Goal: Task Accomplishment & Management: Use online tool/utility

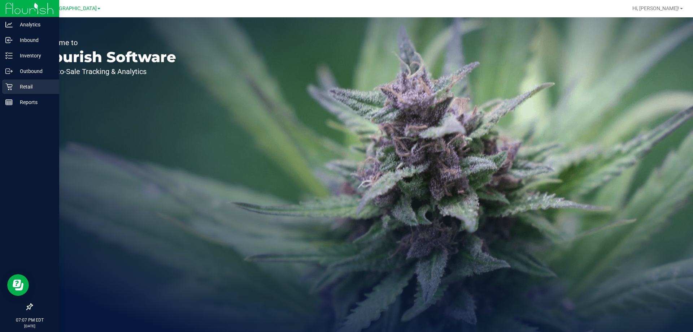
click at [18, 85] on p "Retail" at bounding box center [34, 86] width 43 height 9
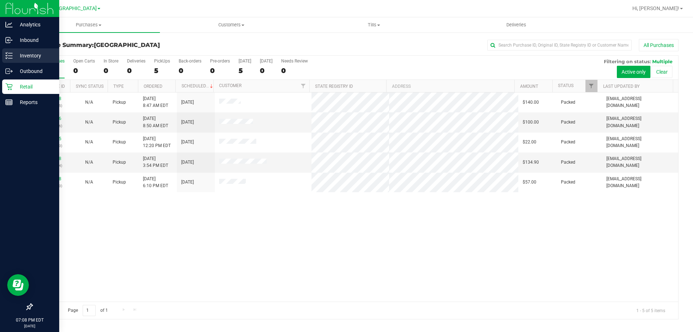
click at [38, 55] on p "Inventory" at bounding box center [34, 55] width 43 height 9
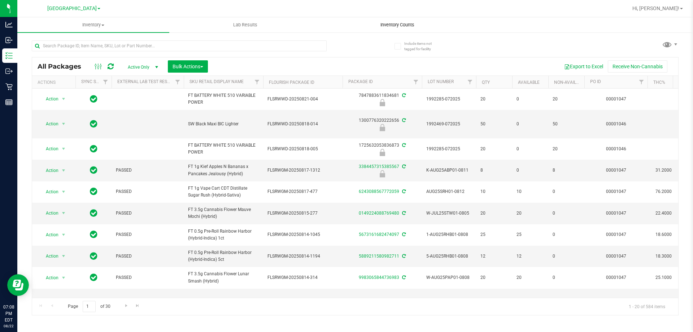
click at [410, 29] on uib-tab-heading "Inventory Counts" at bounding box center [397, 25] width 151 height 14
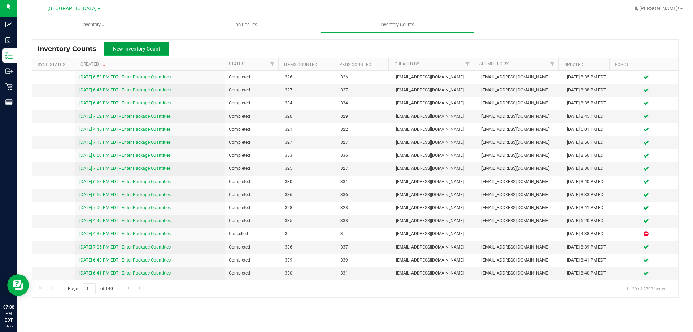
click at [149, 49] on span "New Inventory Count" at bounding box center [136, 49] width 47 height 6
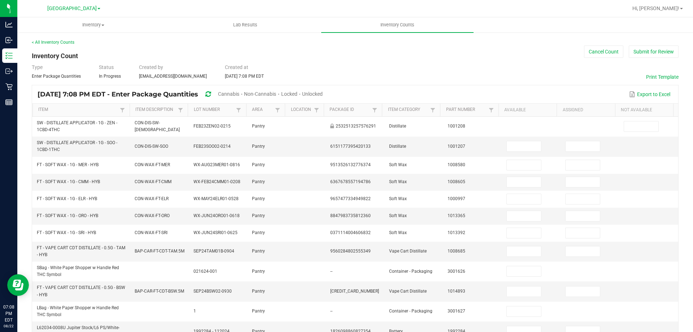
click at [239, 95] on span "Cannabis" at bounding box center [228, 94] width 21 height 6
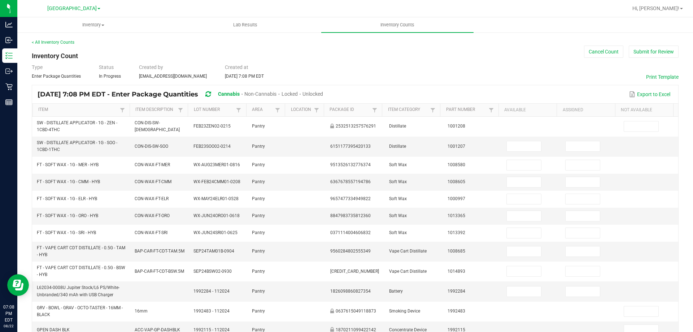
click at [323, 94] on span "Unlocked" at bounding box center [313, 94] width 21 height 6
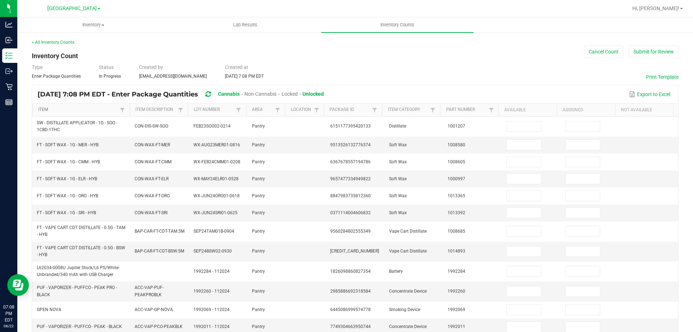
click at [84, 112] on link "Item" at bounding box center [77, 110] width 79 height 6
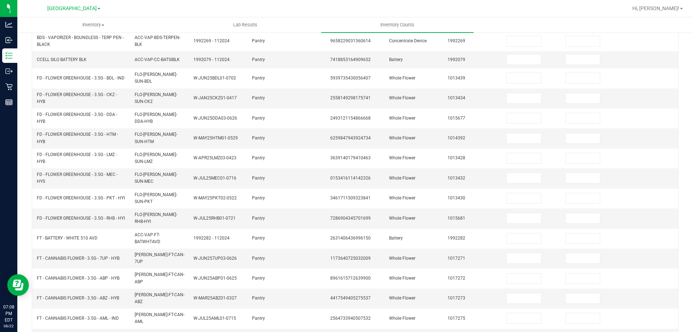
scroll to position [177, 0]
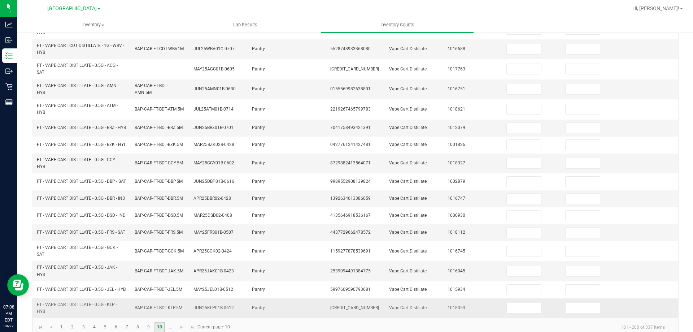
scroll to position [210, 0]
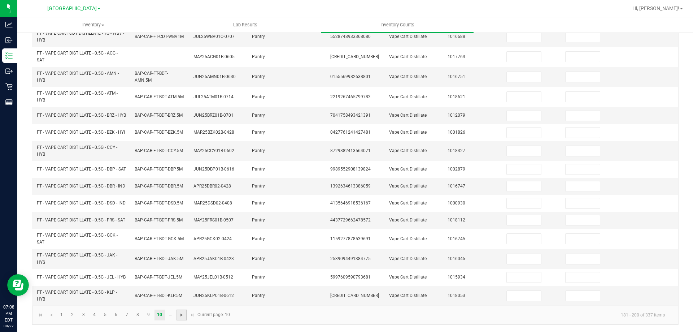
click at [179, 312] on span "Go to the next page" at bounding box center [182, 315] width 6 height 6
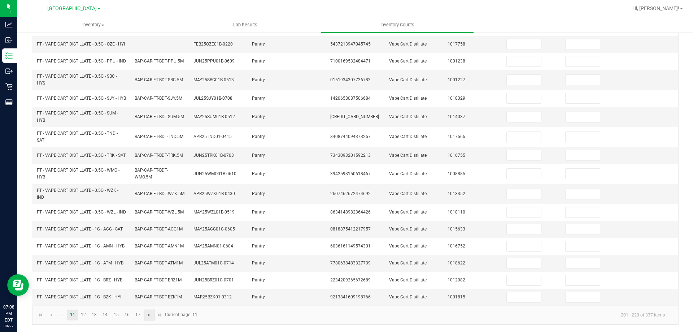
scroll to position [199, 0]
click at [81, 316] on link "12" at bounding box center [83, 314] width 10 height 11
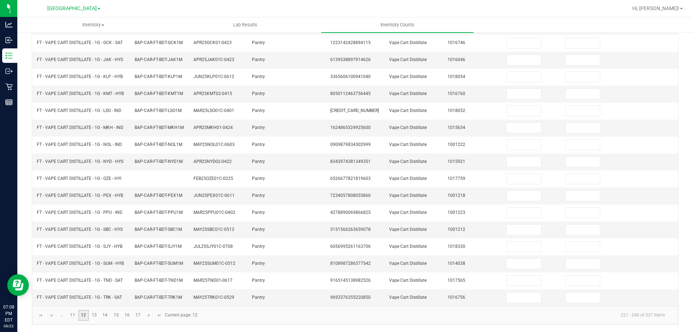
scroll to position [153, 0]
click at [90, 315] on link "13" at bounding box center [94, 315] width 10 height 11
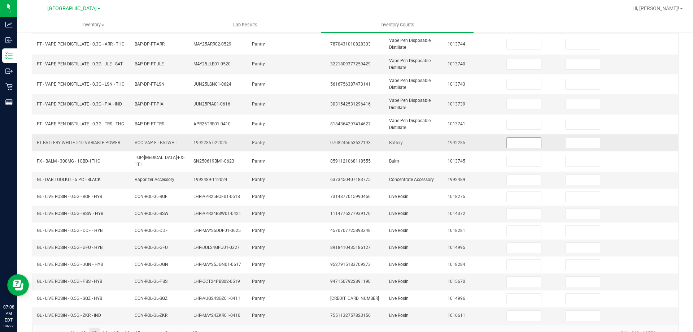
click at [521, 147] on input at bounding box center [524, 143] width 34 height 10
type input "8"
type input "0"
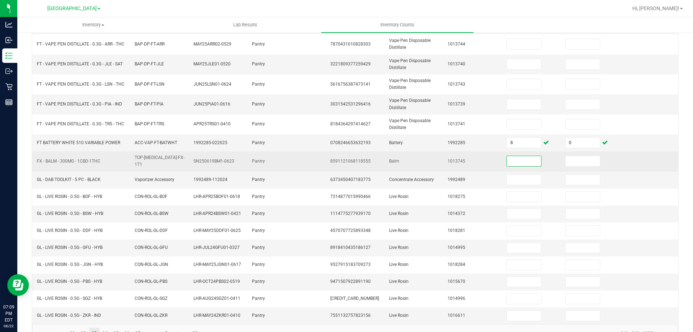
click at [507, 158] on input at bounding box center [524, 161] width 34 height 10
type input "2"
type input "0"
type input "6"
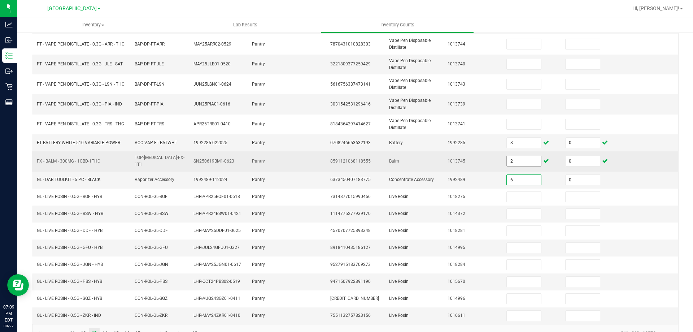
type input "0"
type input "5"
type input "0"
type input "5"
type input "0"
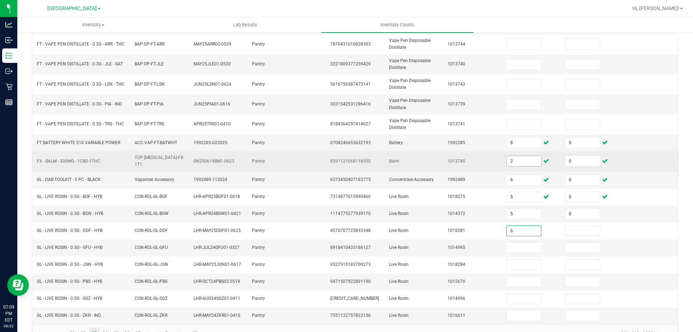
type input "6"
type input "0"
type input "6"
type input "0"
type input "6"
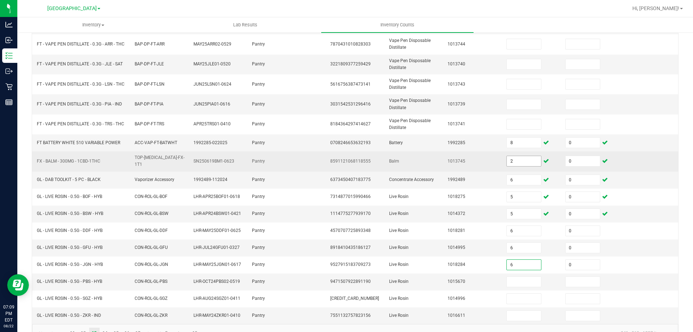
type input "0"
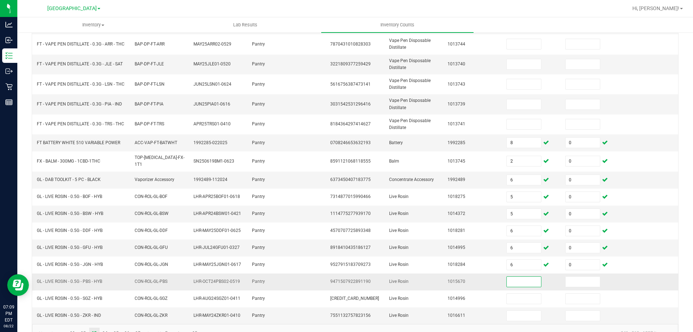
click at [526, 282] on input at bounding box center [524, 282] width 34 height 10
click at [524, 182] on input "6" at bounding box center [524, 180] width 34 height 10
click at [352, 179] on span "6373450407183775" at bounding box center [350, 179] width 40 height 5
copy span "6373450407183775"
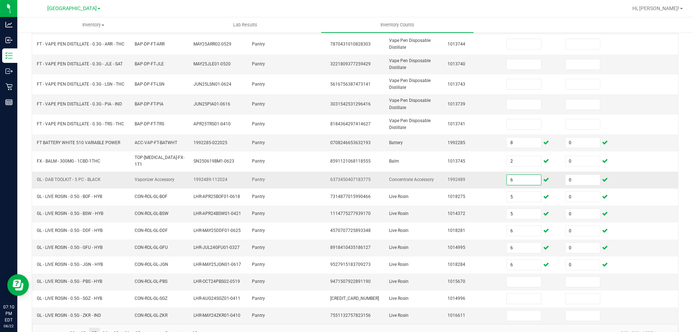
click at [512, 176] on input "6" at bounding box center [524, 180] width 34 height 10
type input "5"
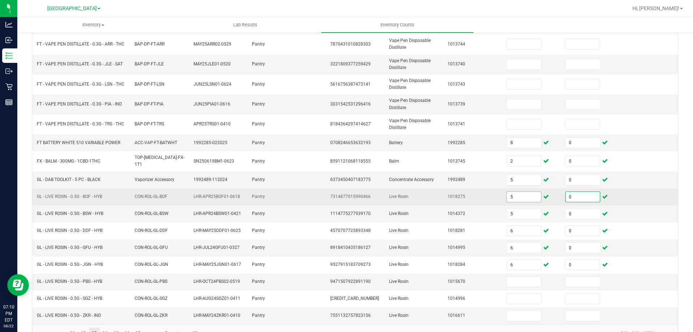
click at [519, 197] on input "5" at bounding box center [524, 197] width 34 height 10
type input "6"
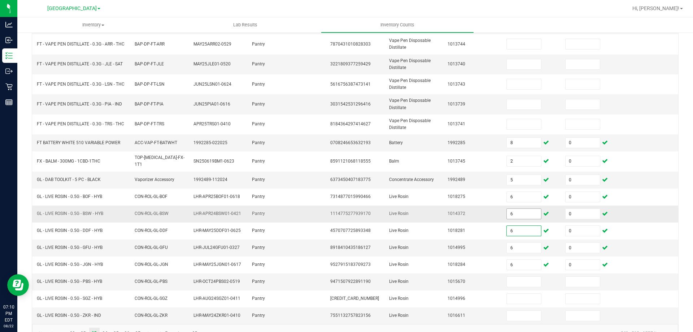
click at [520, 209] on input "6" at bounding box center [524, 214] width 34 height 10
type input "5"
type input "6"
type input "0"
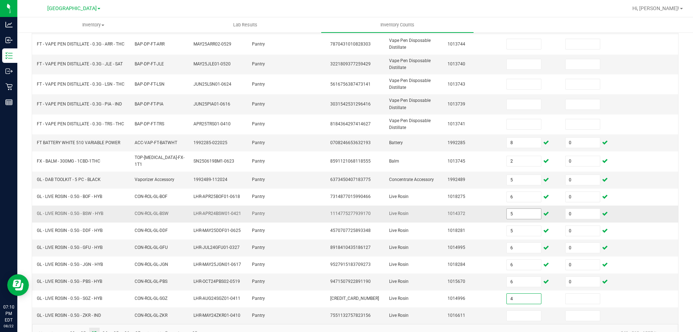
type input "4"
type input "0"
type input "6"
type input "0"
click at [483, 211] on td "1014372" at bounding box center [472, 213] width 59 height 17
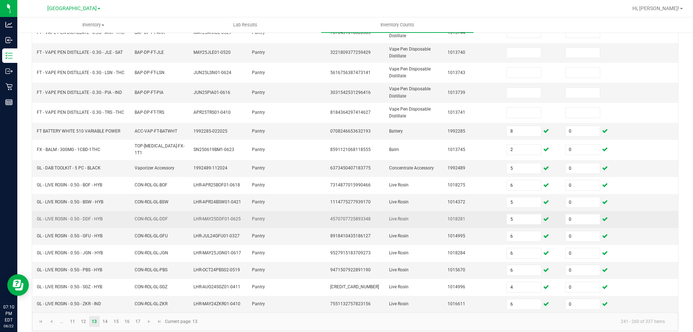
scroll to position [171, 0]
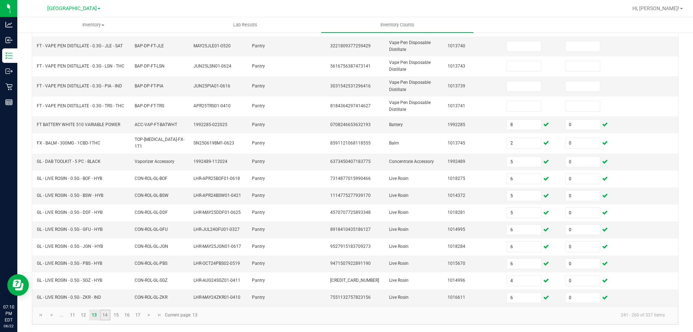
click at [108, 314] on link "14" at bounding box center [105, 314] width 10 height 11
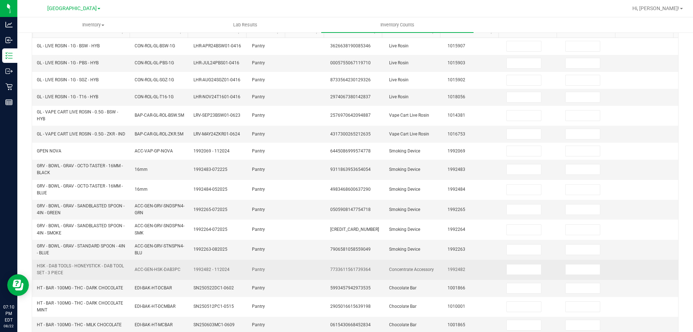
scroll to position [0, 0]
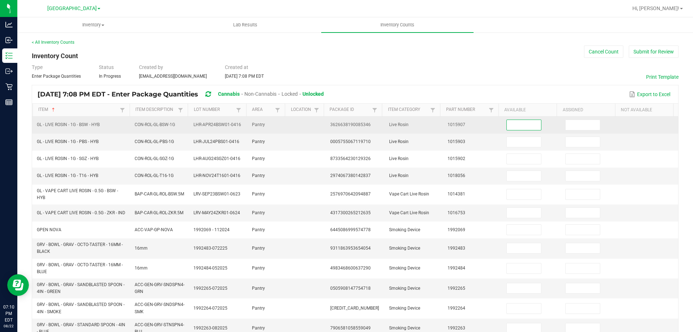
click at [507, 125] on input at bounding box center [524, 125] width 34 height 10
type input "3"
type input "0"
type input "1"
type input "0"
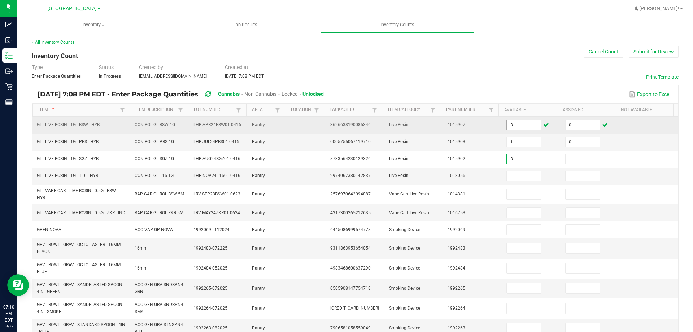
type input "3"
type input "0"
type input "2"
type input "0"
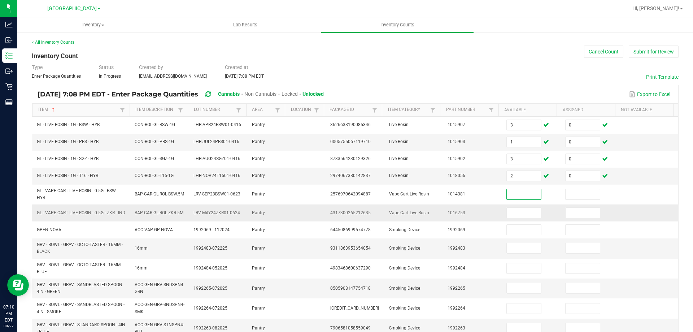
click at [341, 219] on td "4317300265212635" at bounding box center [355, 212] width 59 height 17
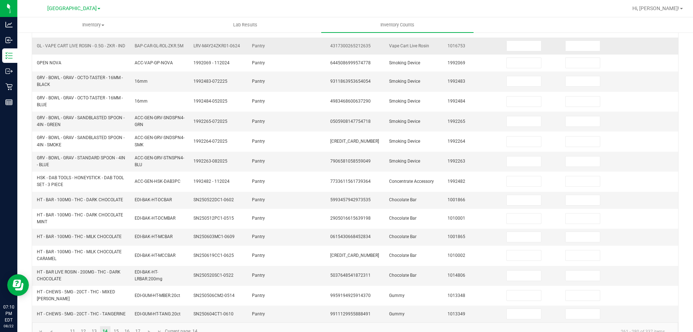
scroll to position [190, 0]
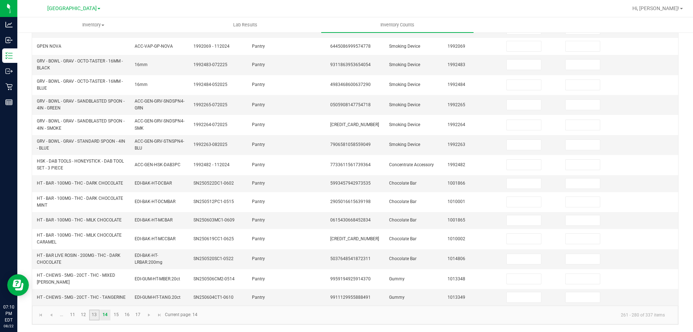
click at [93, 318] on link "13" at bounding box center [94, 314] width 10 height 11
type input "8"
type input "0"
type input "5"
type input "0"
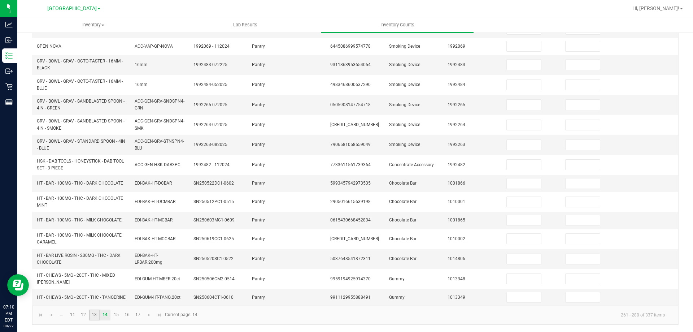
type input "6"
type input "0"
type input "6"
type input "0"
type input "4"
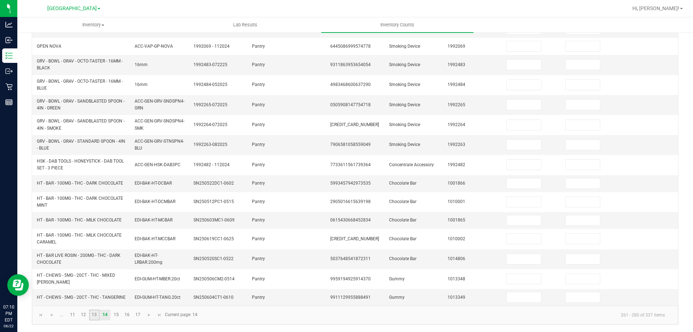
type input "0"
type input "6"
type input "0"
type input "6"
type input "0"
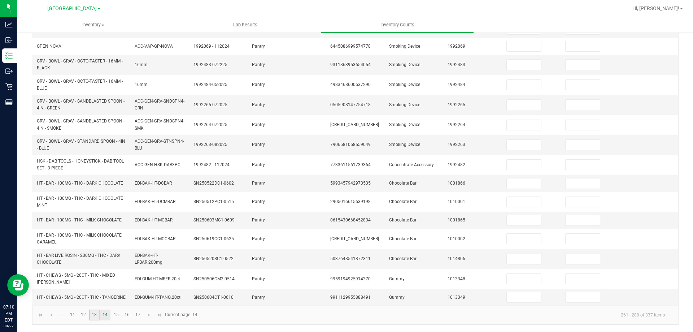
type input "2"
type input "0"
type input "5"
type input "0"
type input "5"
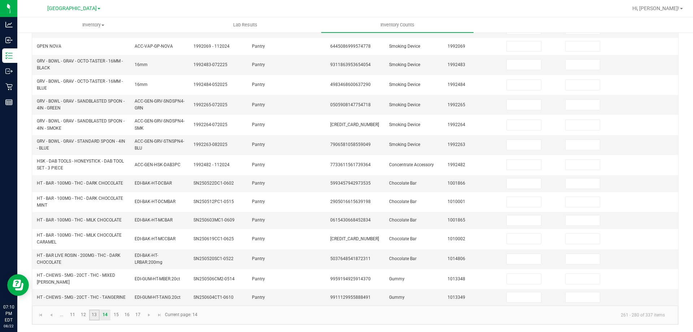
type input "0"
type input "6"
type input "0"
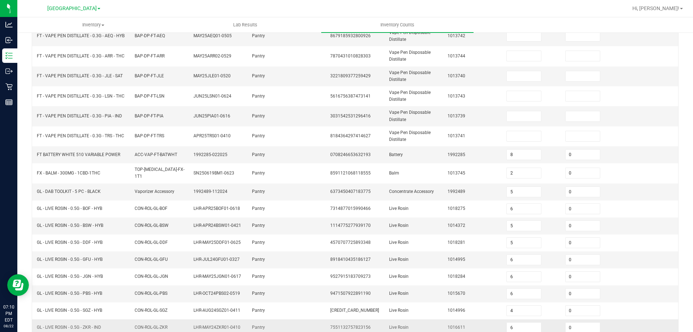
scroll to position [171, 0]
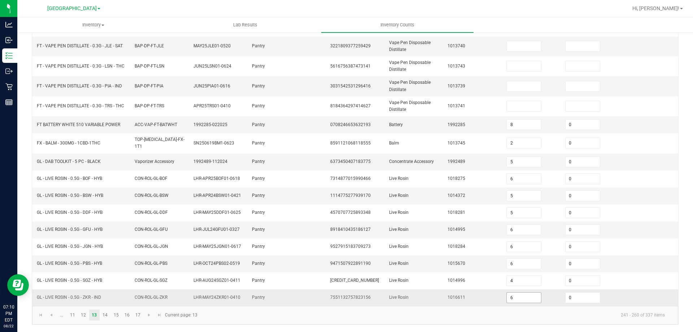
click at [513, 296] on input "6" at bounding box center [524, 297] width 34 height 10
type input "7"
click at [305, 308] on kendo-pager "... 11 12 13 14 15 16 17 241 - 260 of 337 items Current page: 13" at bounding box center [355, 315] width 646 height 18
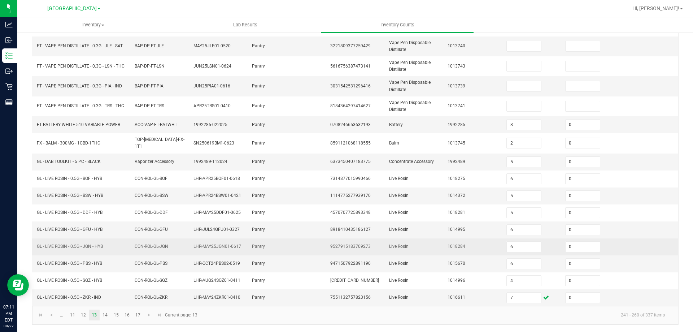
click at [302, 251] on td at bounding box center [306, 246] width 39 height 17
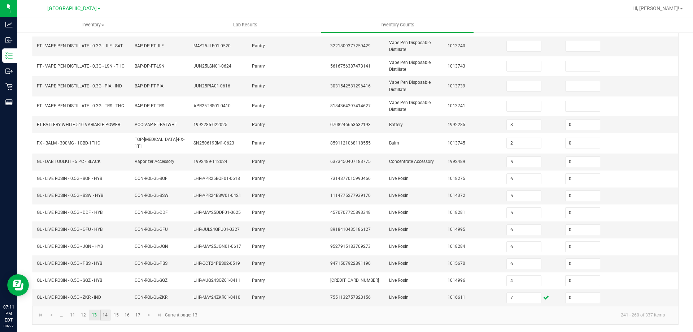
click at [108, 312] on link "14" at bounding box center [105, 314] width 10 height 11
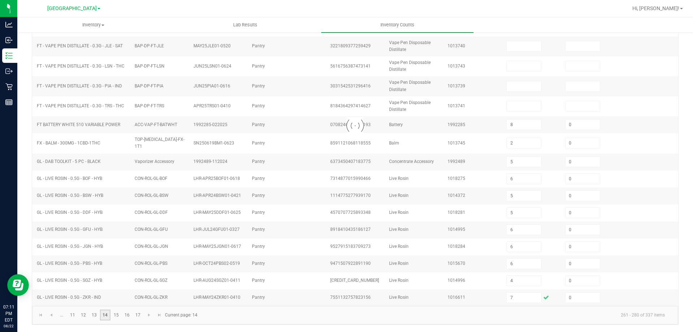
type input "1"
type input "0"
type input "3"
type input "0"
type input "2"
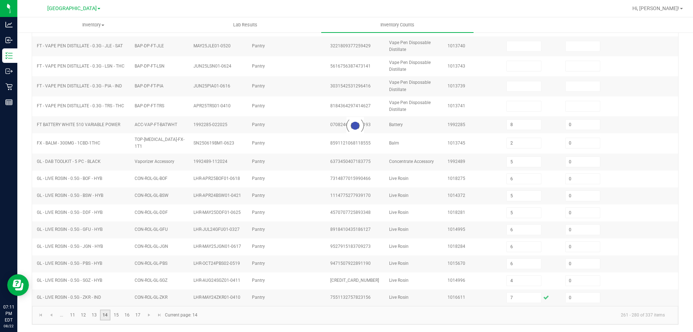
type input "0"
type input "3"
type input "0"
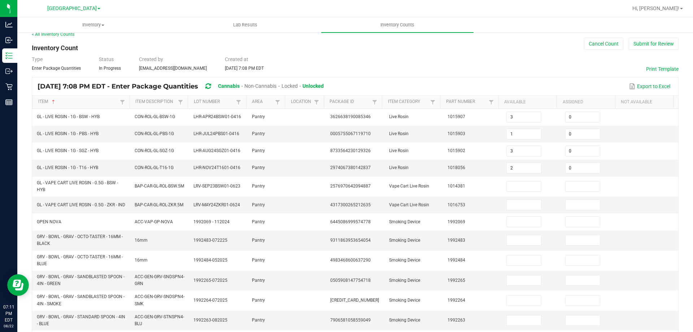
scroll to position [0, 0]
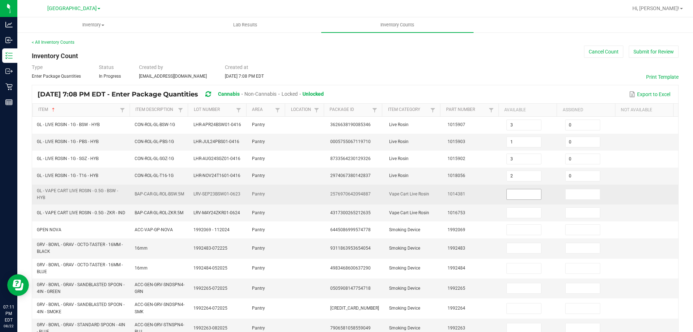
click at [514, 195] on input at bounding box center [524, 194] width 34 height 10
type input "1"
type input "0"
type input "4"
type input "0"
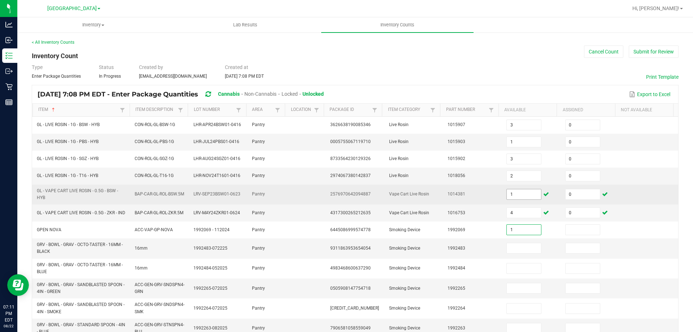
type input "1"
type input "0"
type input "14"
type input "0"
type input "2"
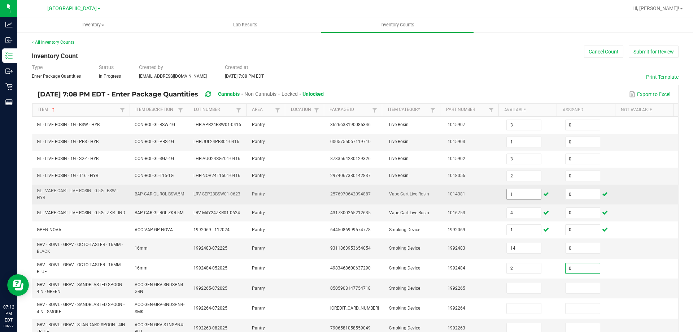
type input "0"
type input "8"
type input "0"
type input "10"
type input "0"
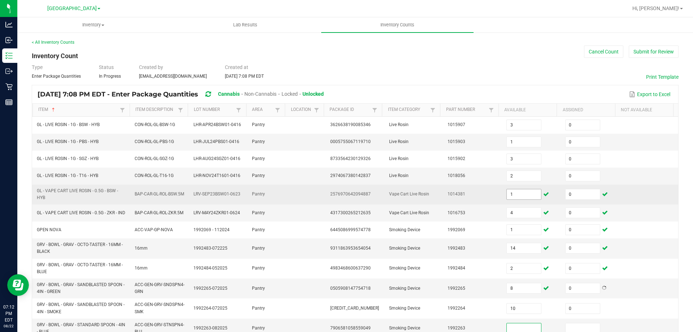
scroll to position [4, 0]
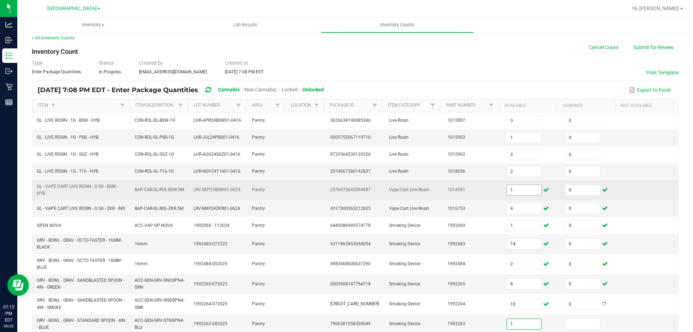
type input "1"
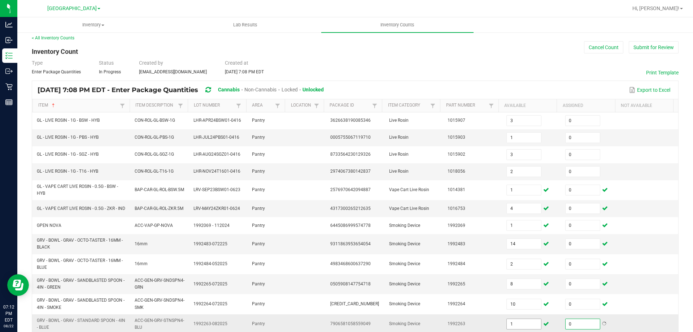
type input "0"
click at [530, 323] on input "1" at bounding box center [524, 324] width 34 height 10
type input "10"
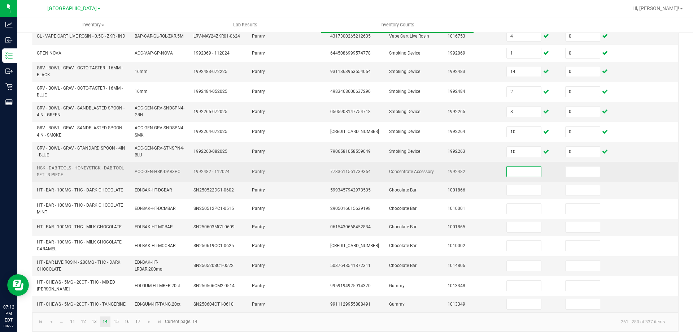
click at [522, 177] on input at bounding box center [524, 171] width 34 height 10
type input "5"
type input "0"
type input "19"
type input "0"
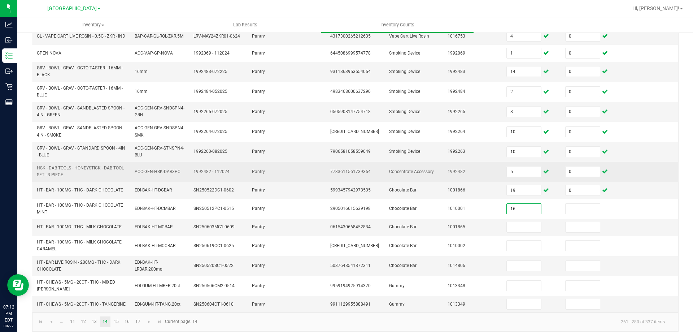
type input "16"
type input "0"
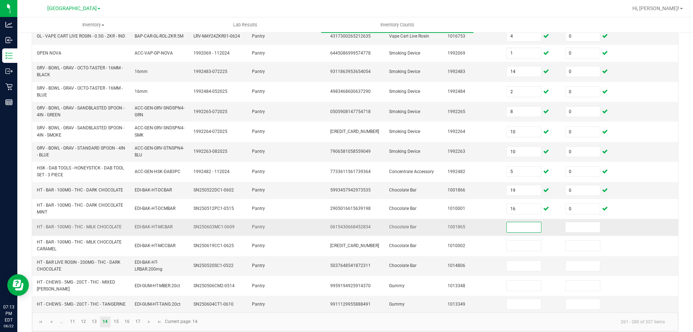
click at [508, 232] on input at bounding box center [524, 227] width 34 height 10
type input "27"
type input "0"
type input "24"
type input "0"
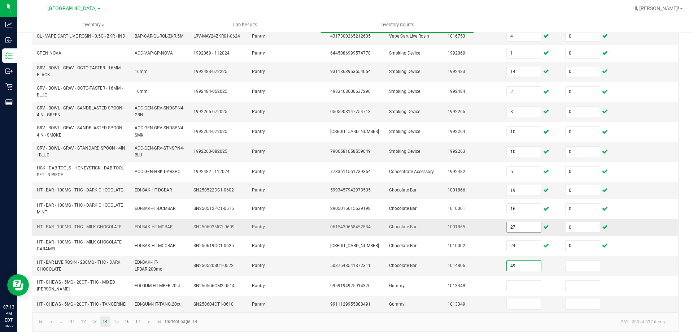
type input "49"
click at [579, 271] on input "1" at bounding box center [583, 266] width 34 height 10
type input "0"
type input "8"
type input "0"
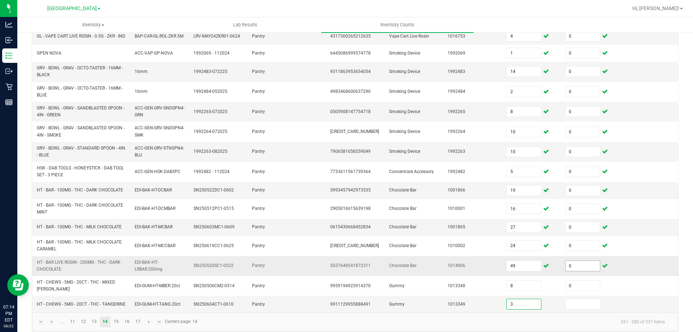
type input "3"
type input "0"
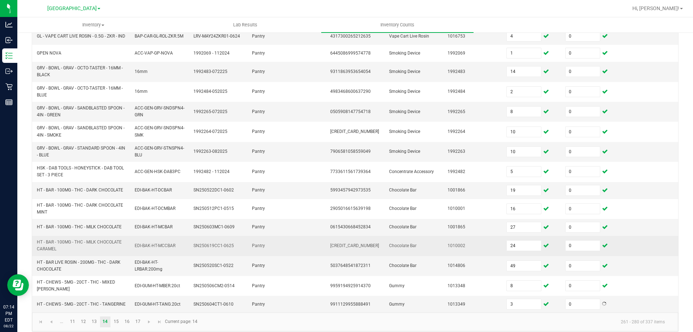
click at [430, 254] on td "Chocolate Bar" at bounding box center [414, 246] width 59 height 20
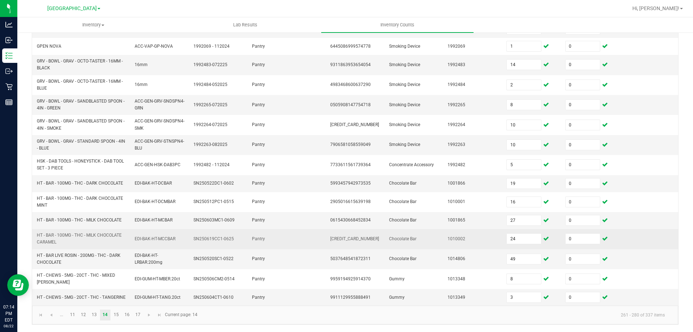
scroll to position [190, 0]
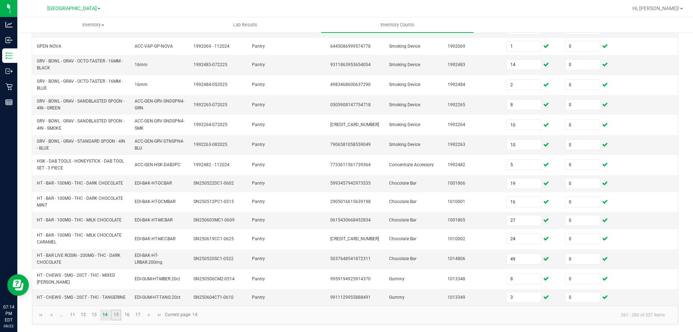
click at [120, 317] on link "15" at bounding box center [116, 314] width 10 height 11
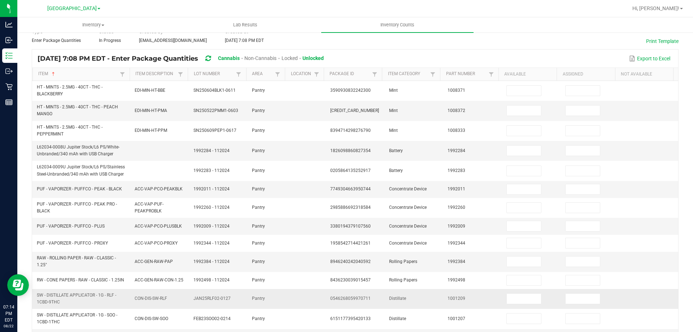
scroll to position [0, 0]
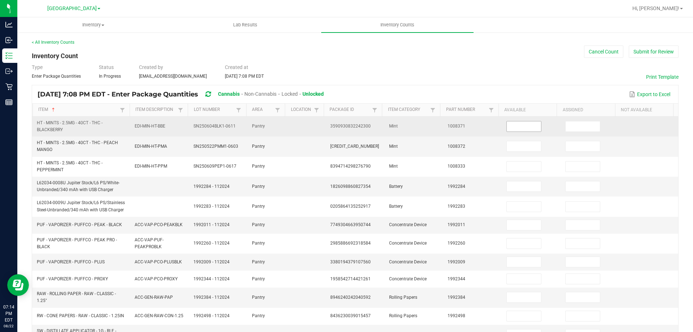
click at [518, 124] on input at bounding box center [524, 126] width 34 height 10
type input "13"
type input "0"
type input "2"
type input "13"
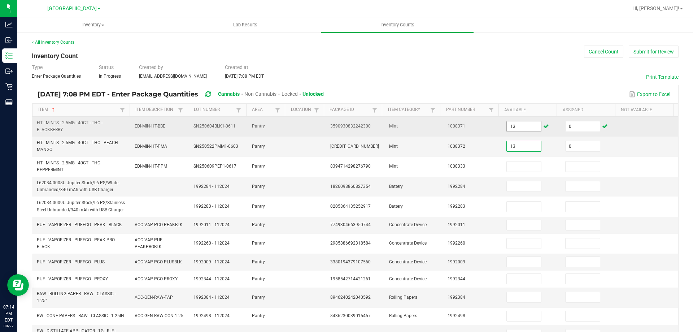
type input "0"
type input "3"
type input "0"
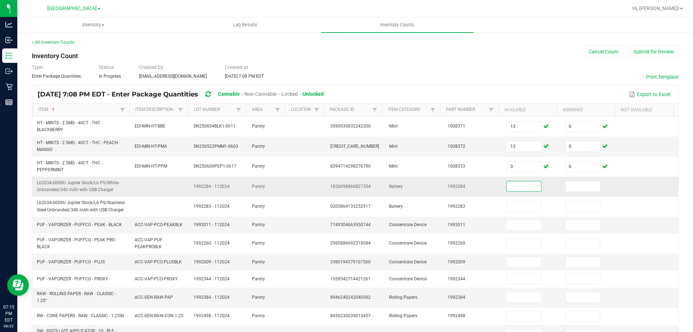
click at [516, 187] on input at bounding box center [524, 186] width 34 height 10
click at [349, 187] on span "1826098860827354" at bounding box center [350, 186] width 40 height 5
copy span "1826098860827354"
click at [520, 185] on input at bounding box center [524, 186] width 34 height 10
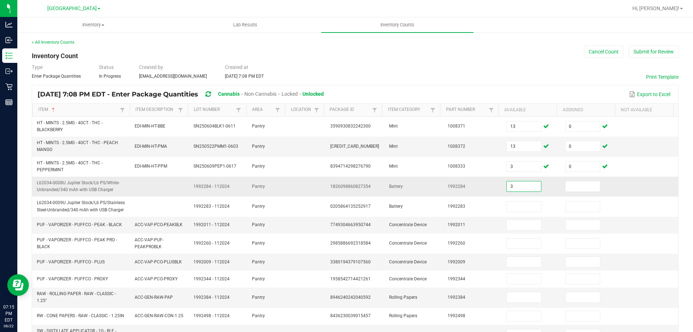
type input "3"
type input "0"
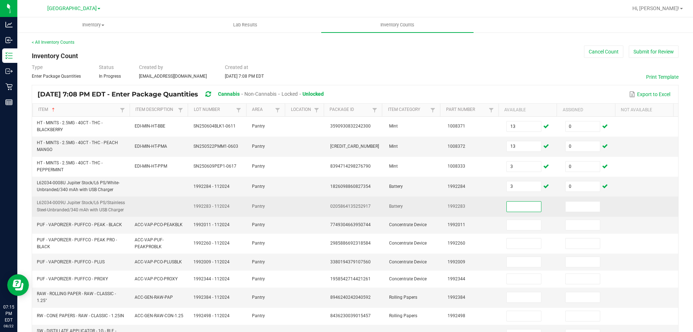
click at [343, 208] on span "0205864135252917" at bounding box center [350, 206] width 40 height 5
copy span "0205864135252917"
click at [523, 204] on input at bounding box center [524, 206] width 34 height 10
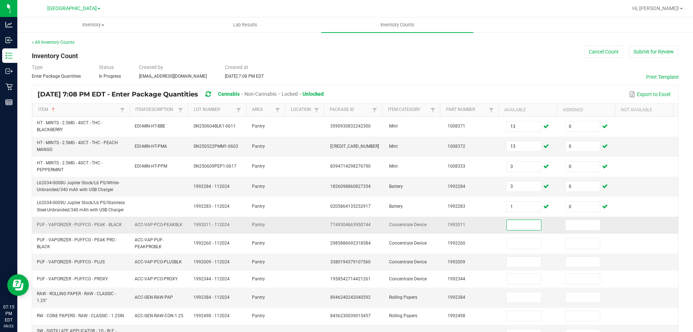
click at [522, 226] on input at bounding box center [524, 225] width 34 height 10
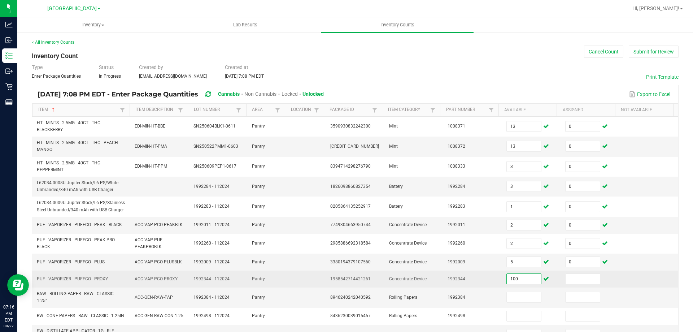
click at [524, 282] on input "100" at bounding box center [524, 279] width 34 height 10
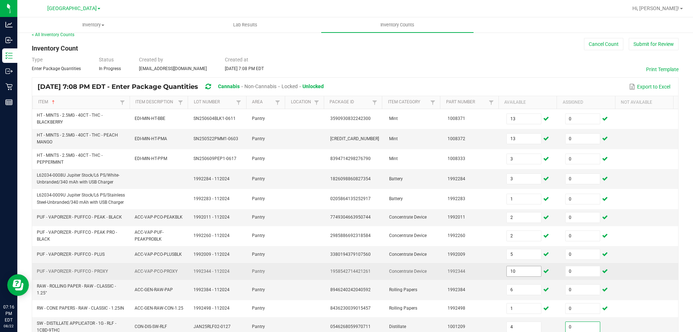
scroll to position [180, 0]
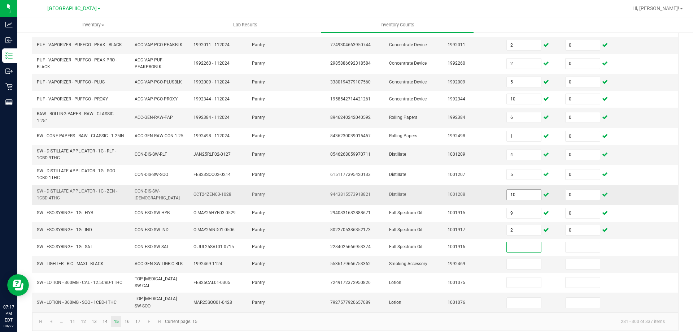
click at [520, 196] on input "10" at bounding box center [524, 195] width 34 height 10
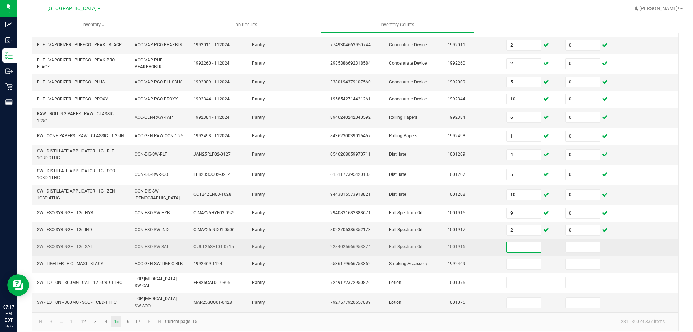
click at [517, 245] on input at bounding box center [524, 247] width 34 height 10
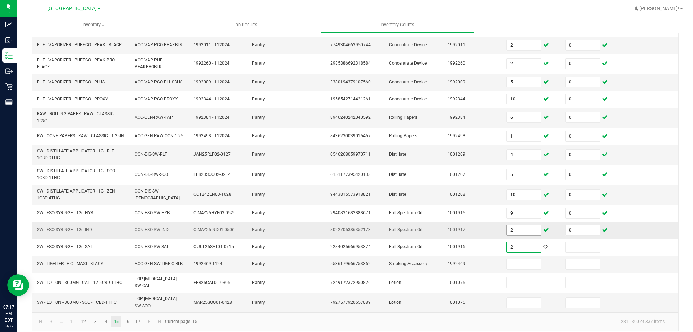
click at [522, 231] on input "2" at bounding box center [524, 230] width 34 height 10
click at [360, 229] on span "8022705386352173" at bounding box center [350, 229] width 40 height 5
copy span "8022705386352173"
click at [507, 225] on input "0" at bounding box center [524, 230] width 34 height 10
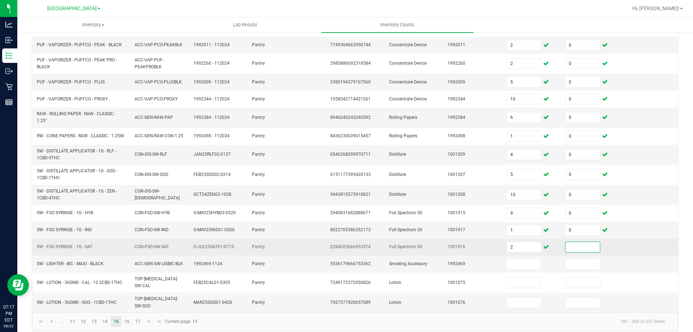
click at [566, 245] on input at bounding box center [583, 247] width 34 height 10
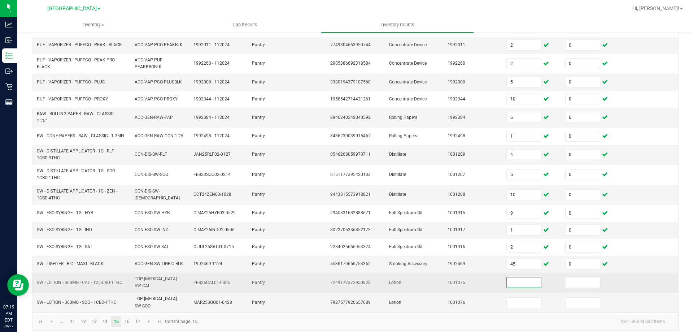
click at [507, 280] on input at bounding box center [524, 282] width 34 height 10
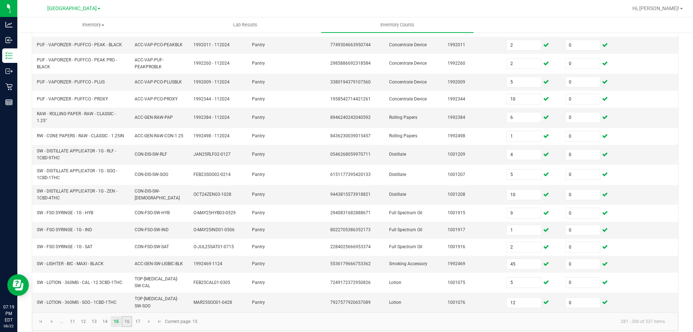
click at [130, 317] on link "16" at bounding box center [127, 321] width 10 height 11
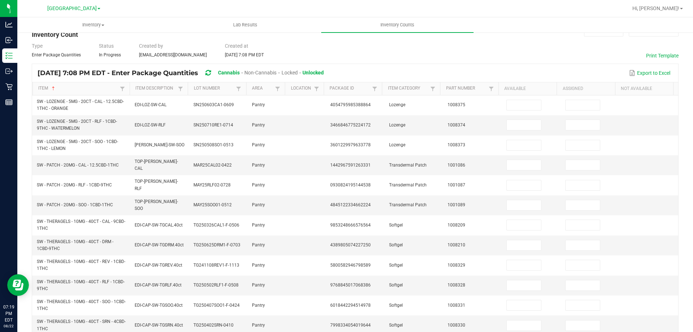
scroll to position [0, 0]
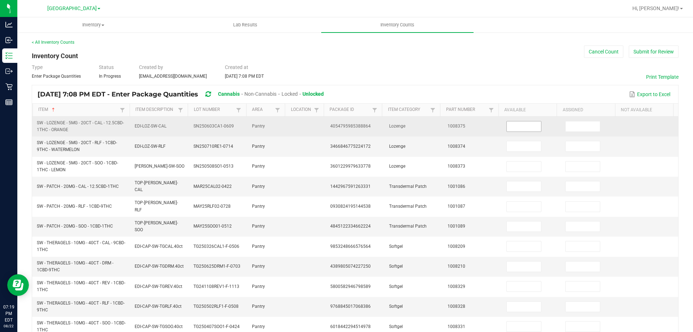
click at [510, 125] on input at bounding box center [524, 126] width 34 height 10
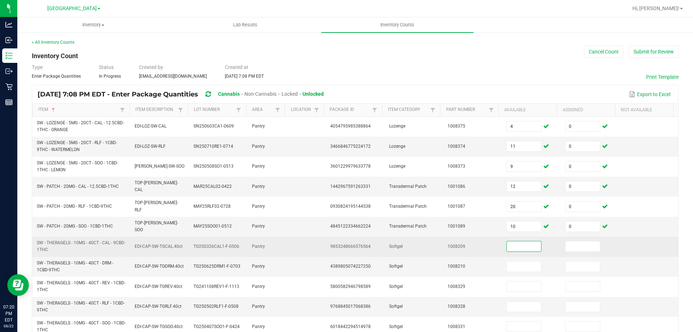
click at [507, 241] on input at bounding box center [524, 246] width 34 height 10
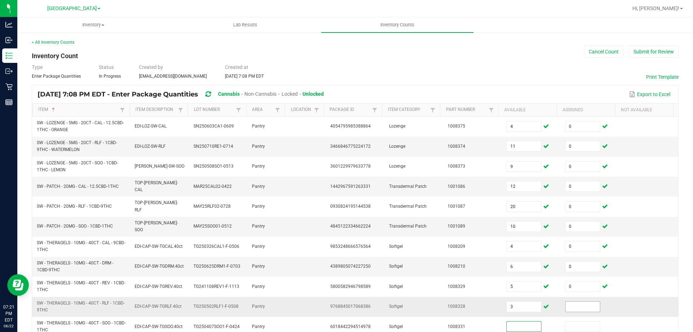
click at [576, 301] on input at bounding box center [583, 306] width 34 height 10
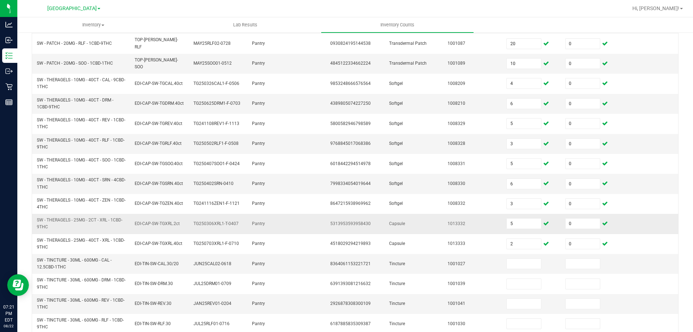
click at [511, 214] on td "5" at bounding box center [531, 224] width 59 height 20
click at [513, 218] on input "5" at bounding box center [524, 223] width 34 height 10
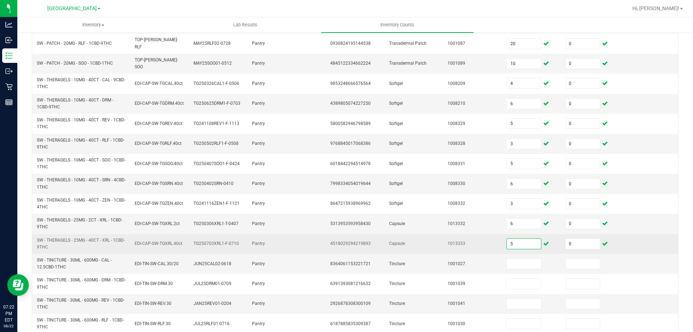
click at [515, 239] on input "5" at bounding box center [524, 244] width 34 height 10
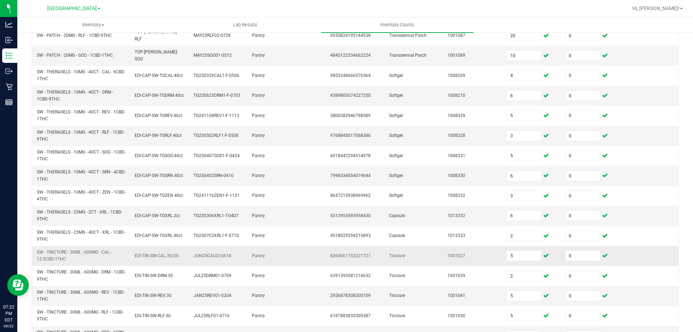
click at [421, 253] on td "Tincture" at bounding box center [414, 256] width 59 height 20
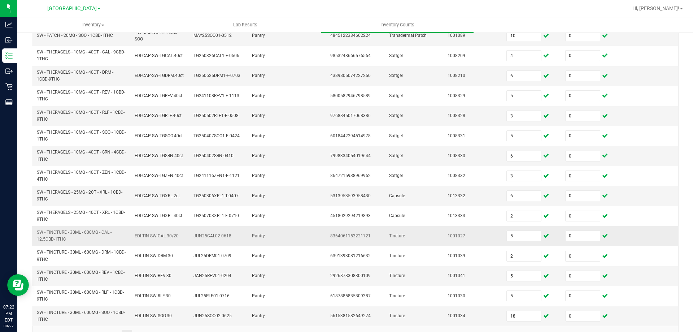
scroll to position [201, 0]
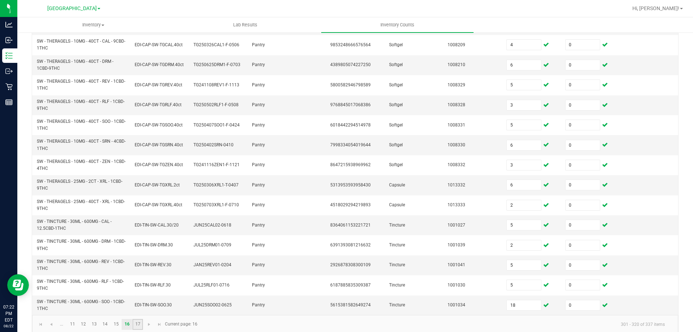
click at [135, 319] on link "17" at bounding box center [137, 324] width 10 height 11
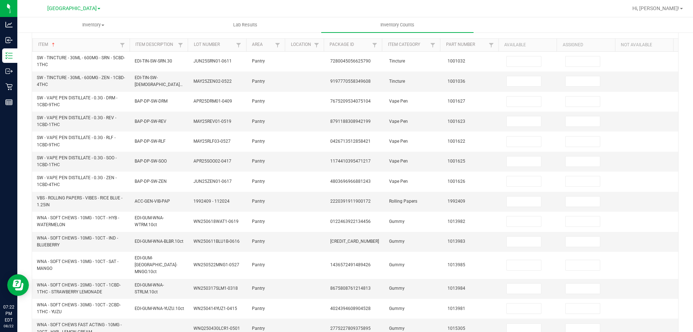
scroll to position [0, 0]
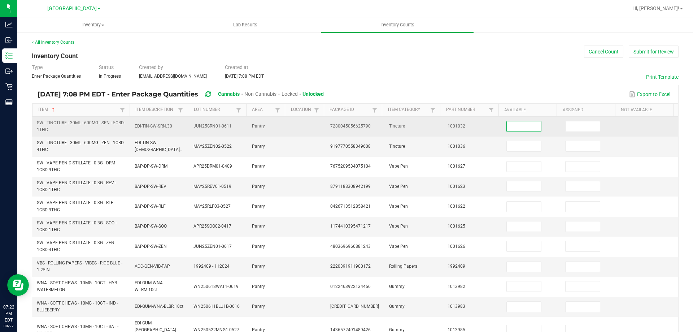
click at [512, 124] on input at bounding box center [524, 126] width 34 height 10
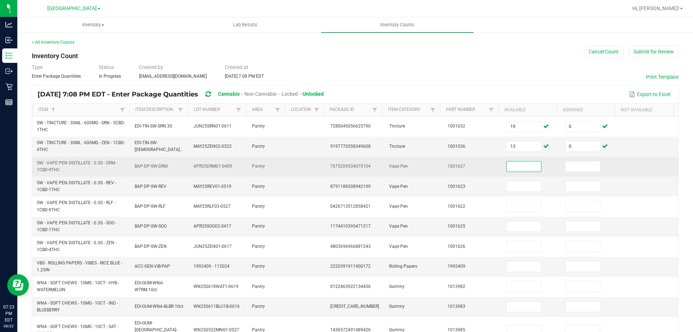
click at [517, 166] on input at bounding box center [524, 166] width 34 height 10
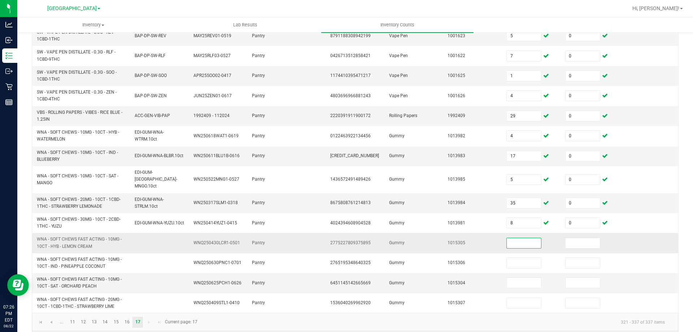
click at [512, 238] on input at bounding box center [524, 243] width 34 height 10
click at [512, 238] on input "35" at bounding box center [524, 243] width 34 height 10
click at [364, 233] on td "2775227809375895" at bounding box center [355, 243] width 59 height 20
click at [44, 318] on link at bounding box center [40, 322] width 10 height 11
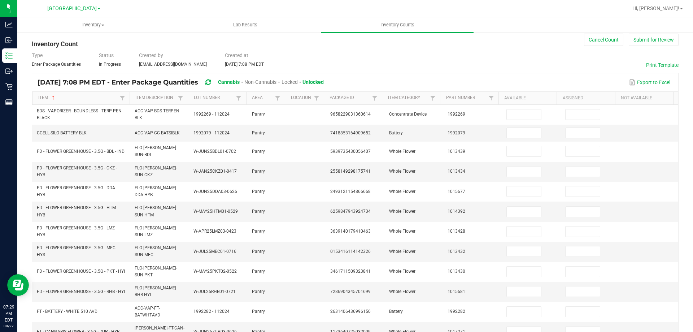
scroll to position [0, 0]
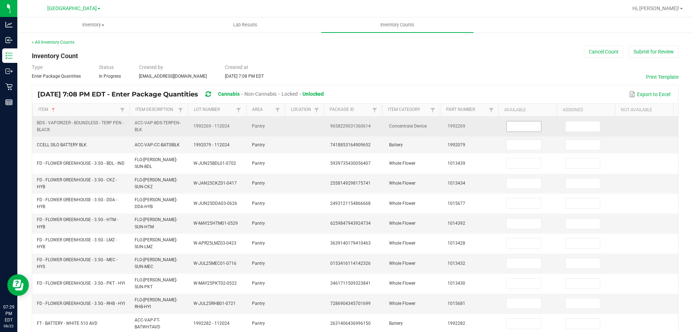
click at [525, 126] on input at bounding box center [524, 126] width 34 height 10
click at [354, 125] on span "9658229031360614" at bounding box center [350, 125] width 40 height 5
copy span "9658229031360614"
click at [523, 127] on input at bounding box center [524, 126] width 34 height 10
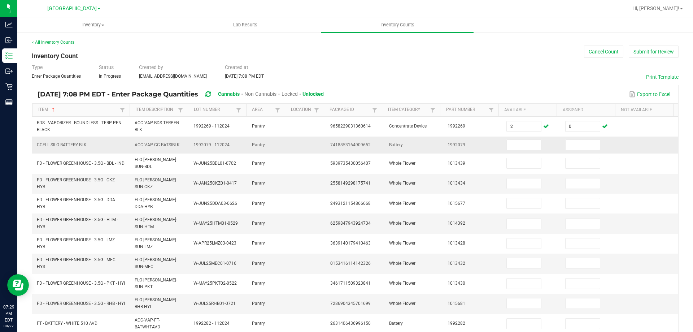
click at [348, 146] on span "7418853164909652" at bounding box center [350, 144] width 40 height 5
copy span "7418853164909652"
click at [507, 142] on input at bounding box center [524, 145] width 34 height 10
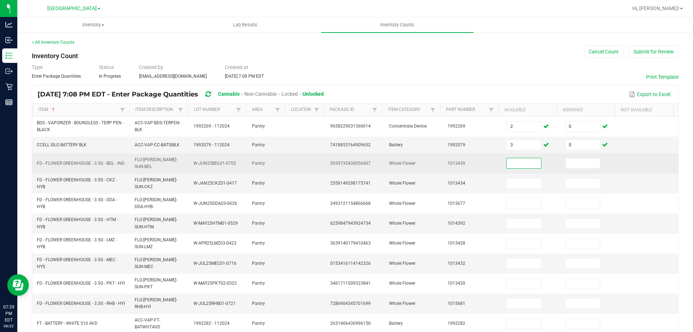
click at [517, 161] on input at bounding box center [524, 163] width 34 height 10
click at [514, 164] on input at bounding box center [524, 163] width 34 height 10
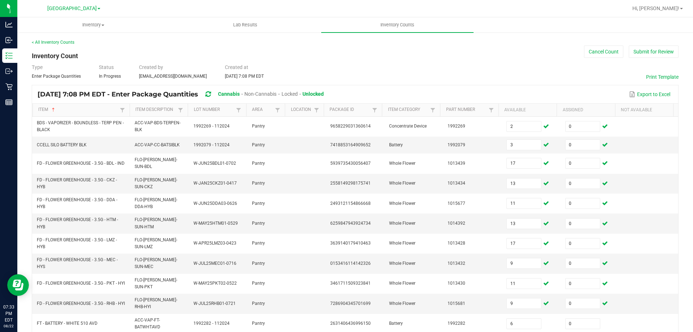
scroll to position [164, 0]
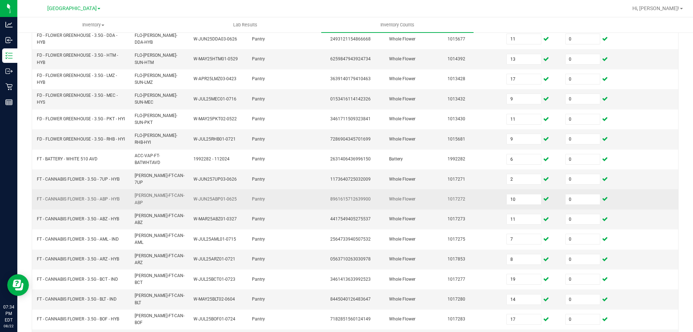
click at [413, 194] on td "Whole Flower" at bounding box center [414, 199] width 59 height 20
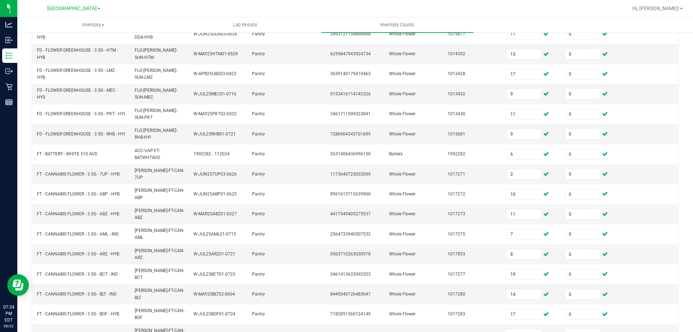
scroll to position [177, 0]
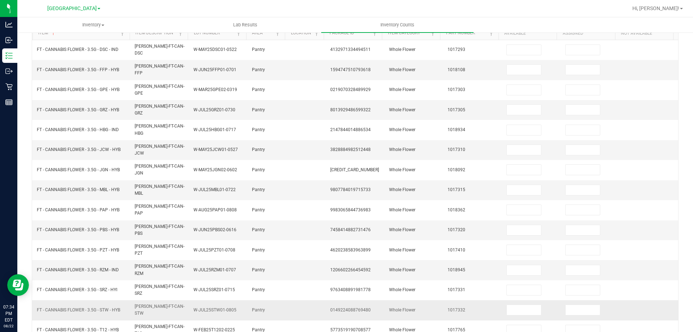
scroll to position [5, 0]
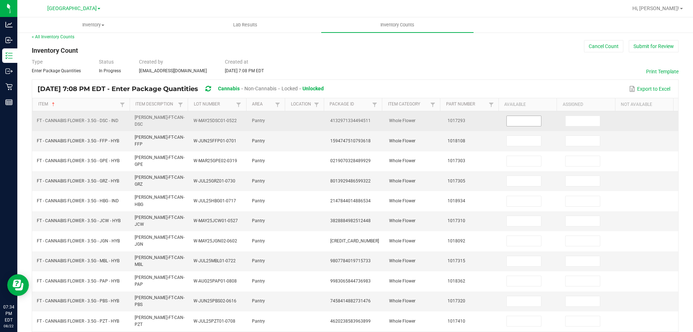
click at [512, 118] on input at bounding box center [524, 121] width 34 height 10
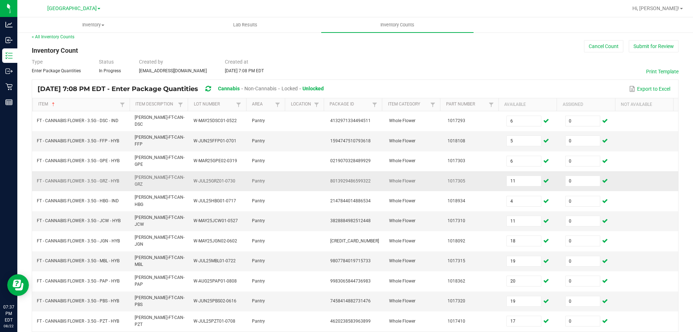
click at [385, 171] on td "Whole Flower" at bounding box center [414, 181] width 59 height 20
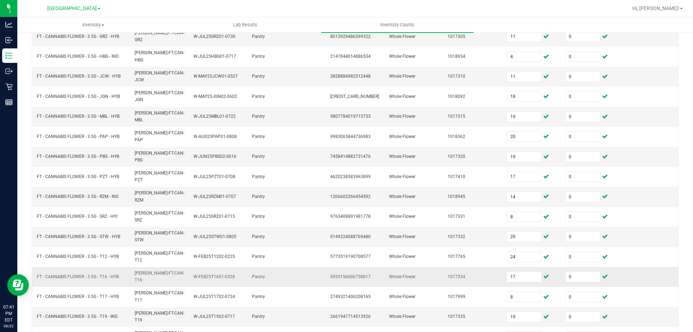
click at [385, 267] on td "Whole Flower" at bounding box center [414, 277] width 59 height 20
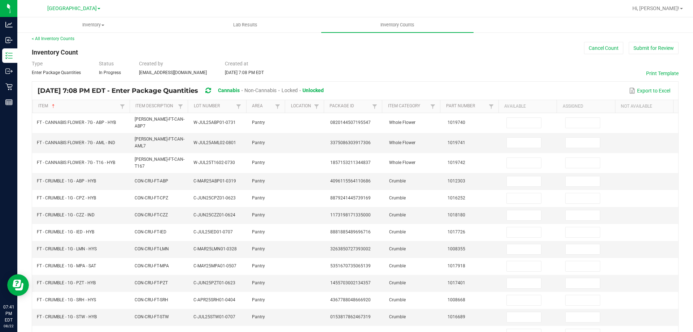
scroll to position [0, 0]
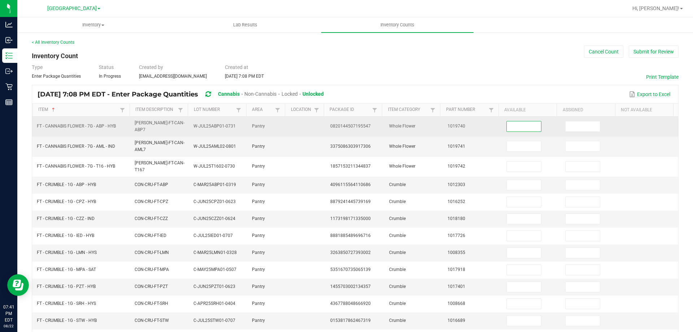
click at [527, 127] on input at bounding box center [524, 126] width 34 height 10
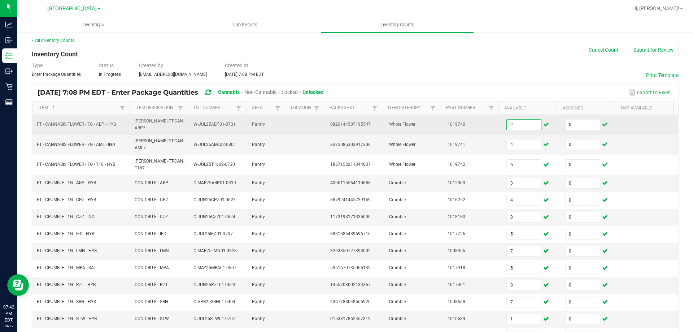
click at [520, 122] on input "2" at bounding box center [524, 124] width 34 height 10
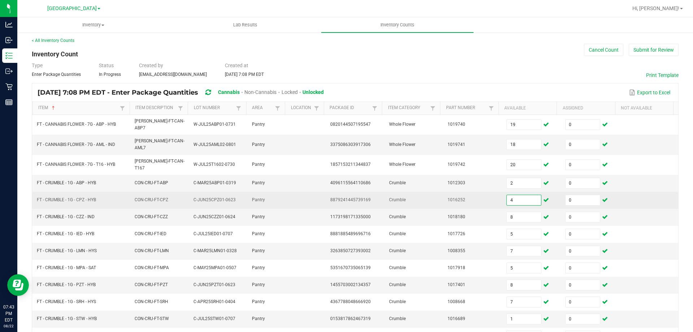
click at [514, 195] on input "4" at bounding box center [524, 200] width 34 height 10
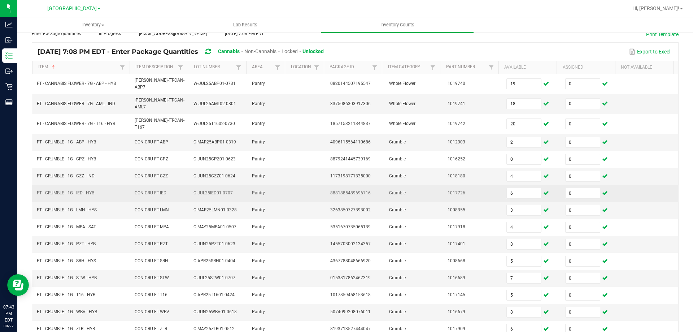
scroll to position [42, 0]
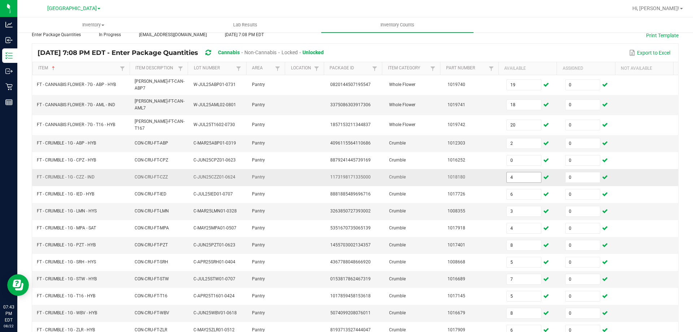
click at [513, 172] on input "4" at bounding box center [524, 177] width 34 height 10
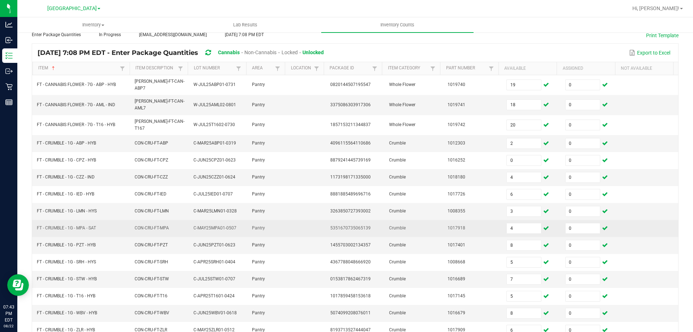
click at [363, 223] on td "5351670735065139" at bounding box center [355, 228] width 59 height 17
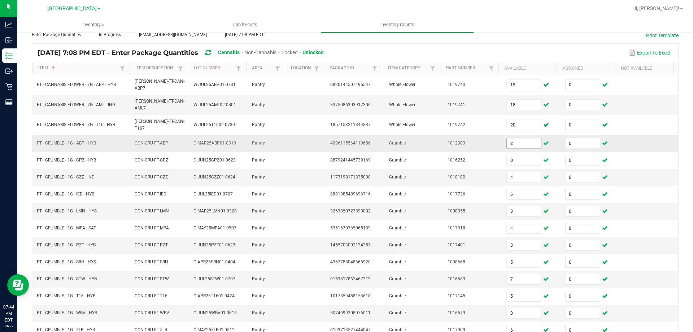
click at [515, 138] on input "2" at bounding box center [524, 143] width 34 height 10
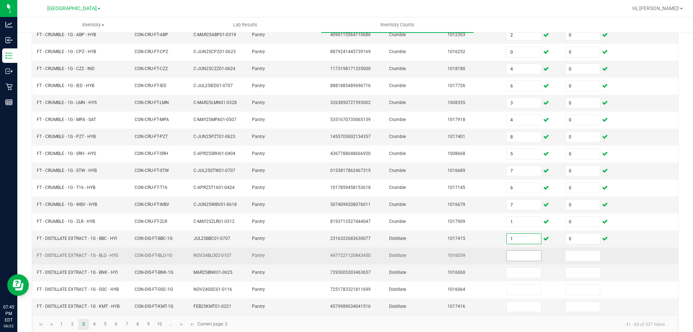
click at [521, 251] on input at bounding box center [524, 256] width 34 height 10
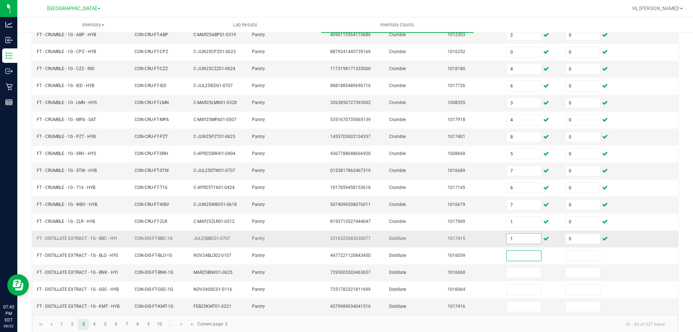
click at [523, 234] on input "1" at bounding box center [524, 239] width 34 height 10
click at [98, 319] on link "4" at bounding box center [94, 324] width 10 height 11
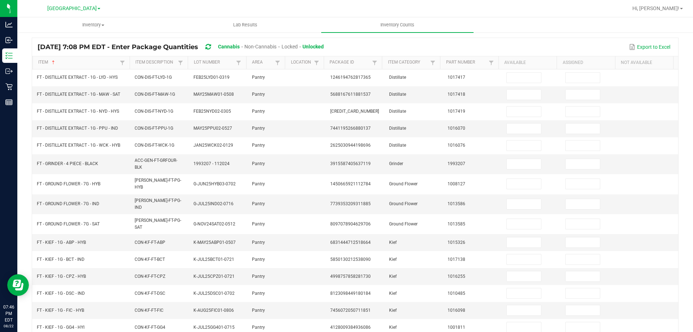
scroll to position [0, 0]
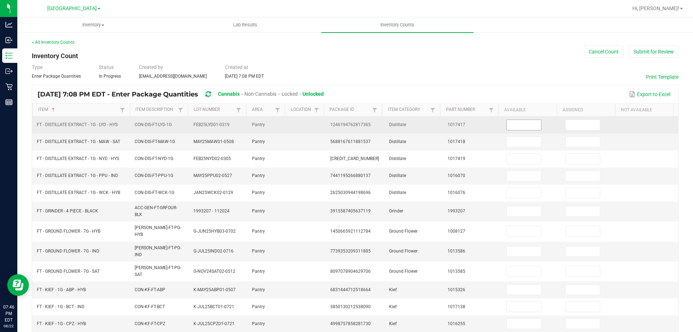
click at [507, 125] on input at bounding box center [524, 125] width 34 height 10
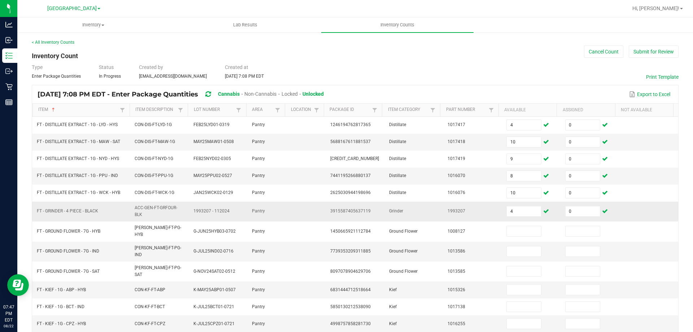
click at [344, 212] on span "3915587405637119" at bounding box center [350, 210] width 40 height 5
click at [351, 210] on span "3915587405637119" at bounding box center [350, 210] width 40 height 5
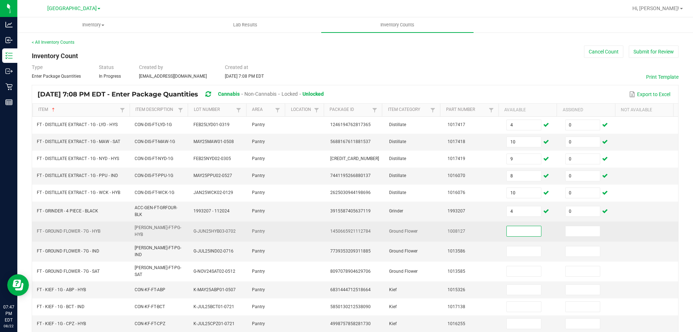
click at [521, 230] on input at bounding box center [524, 231] width 34 height 10
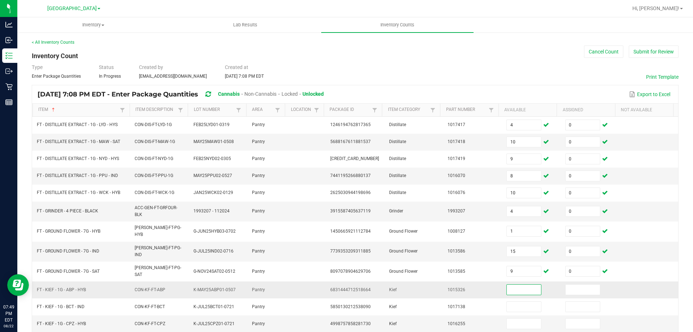
click at [520, 284] on input at bounding box center [524, 289] width 34 height 10
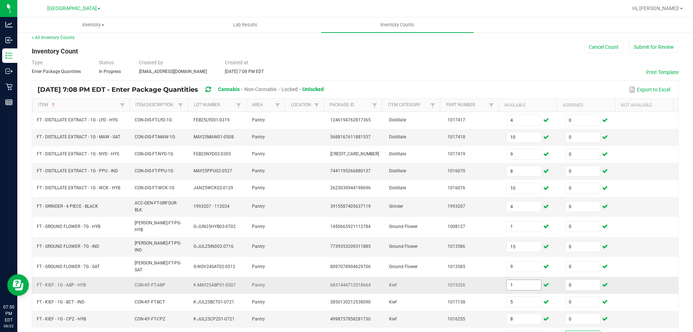
scroll to position [153, 0]
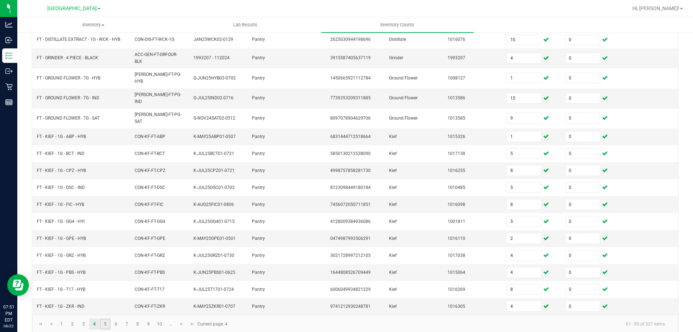
click at [103, 318] on link "5" at bounding box center [105, 323] width 10 height 11
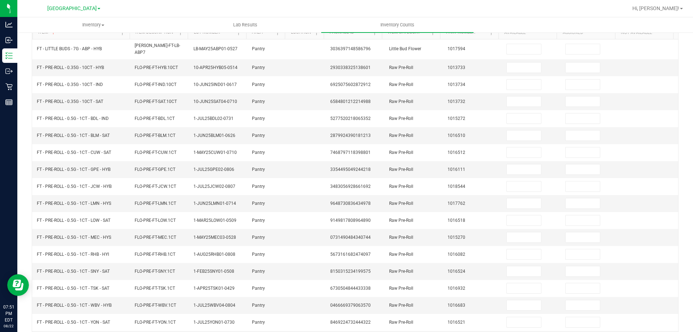
scroll to position [0, 0]
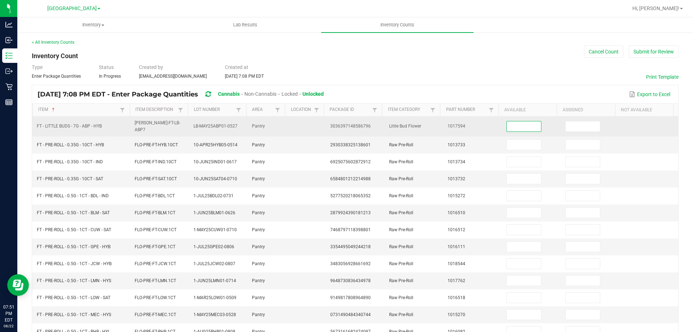
click at [523, 122] on input at bounding box center [524, 126] width 34 height 10
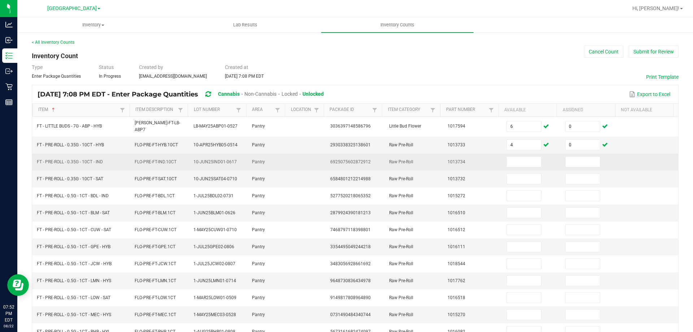
click at [186, 166] on td "FLO-PRE-FT-IND.10CT" at bounding box center [159, 161] width 59 height 17
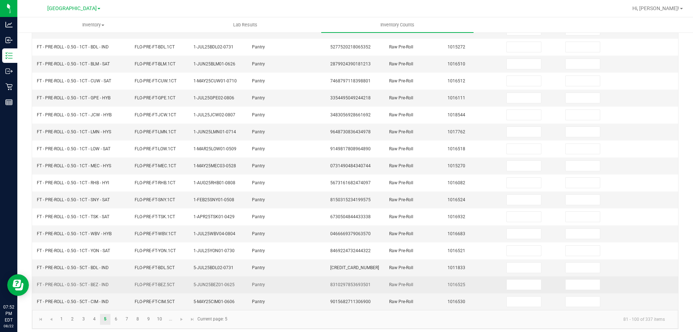
scroll to position [150, 0]
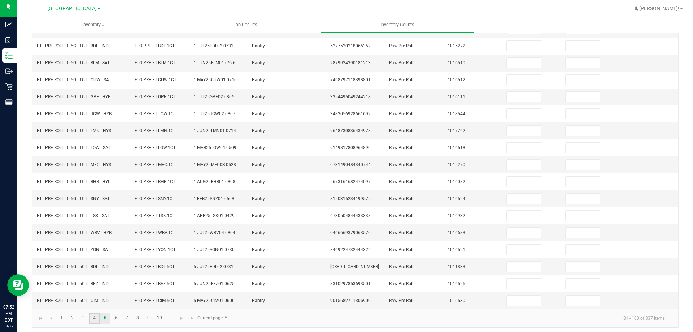
click at [94, 319] on link "4" at bounding box center [94, 318] width 10 height 11
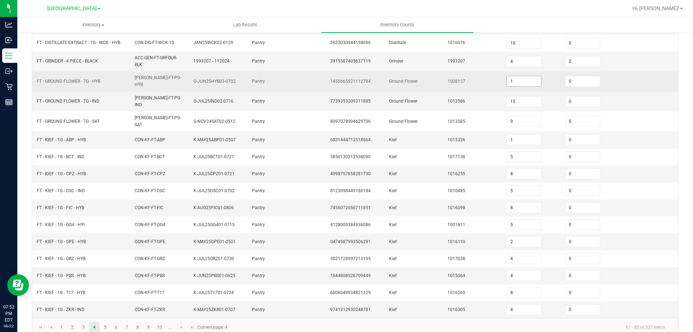
click at [507, 79] on input "1" at bounding box center [524, 81] width 34 height 10
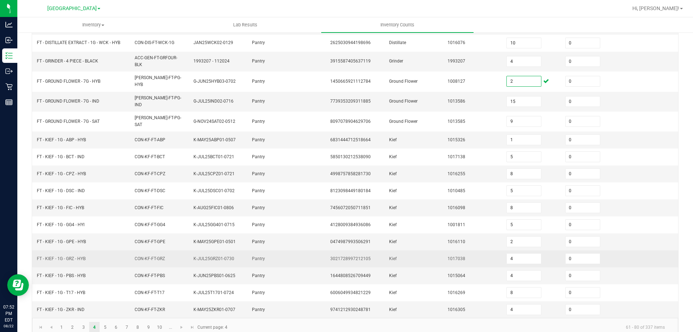
click at [417, 255] on td "Kief" at bounding box center [414, 258] width 59 height 17
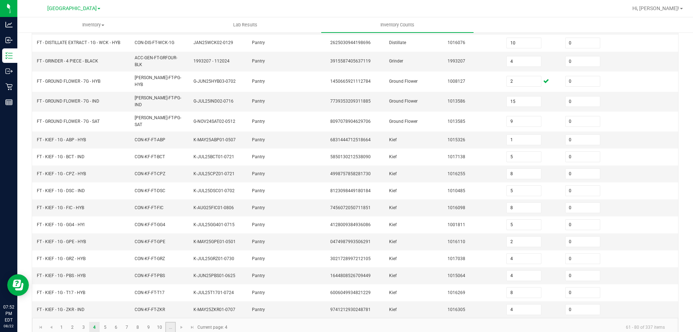
click at [166, 322] on link "..." at bounding box center [170, 327] width 10 height 11
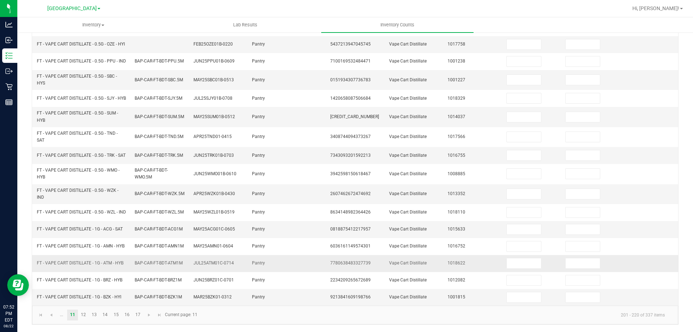
scroll to position [199, 0]
click at [139, 318] on link "17" at bounding box center [137, 314] width 10 height 11
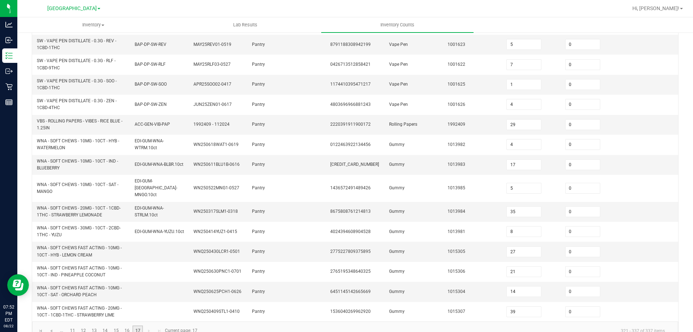
scroll to position [144, 0]
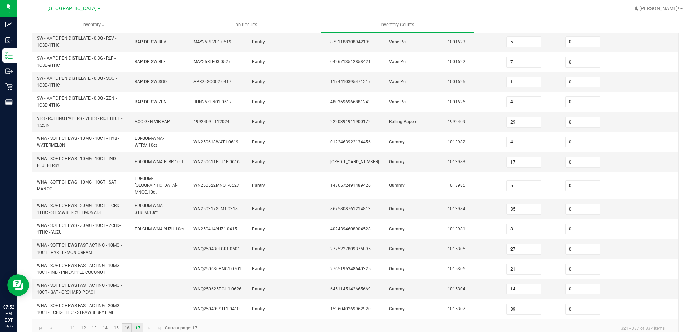
click at [132, 323] on link "16" at bounding box center [127, 328] width 10 height 11
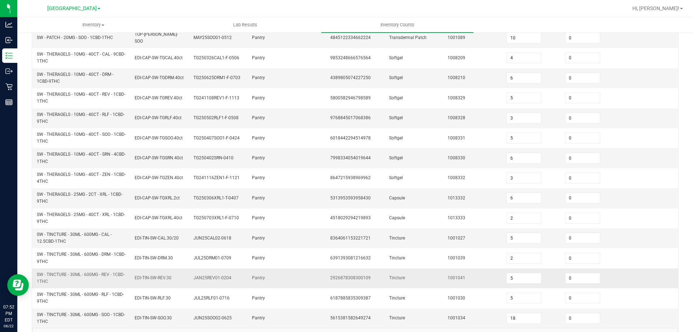
scroll to position [201, 0]
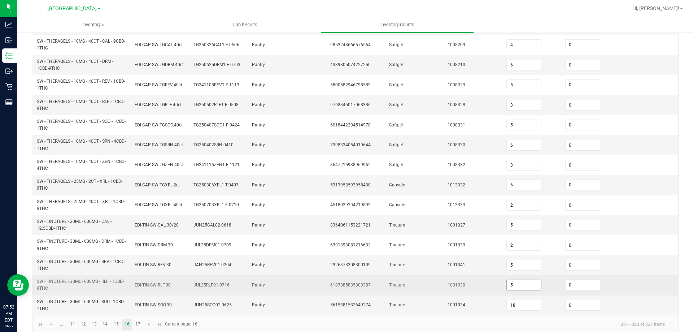
click at [509, 280] on input "5" at bounding box center [524, 285] width 34 height 10
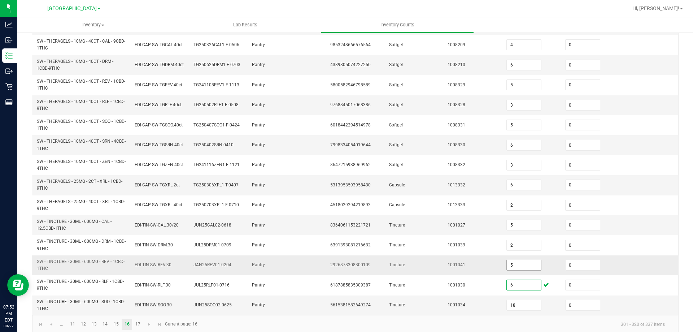
click at [526, 260] on input "5" at bounding box center [524, 265] width 34 height 10
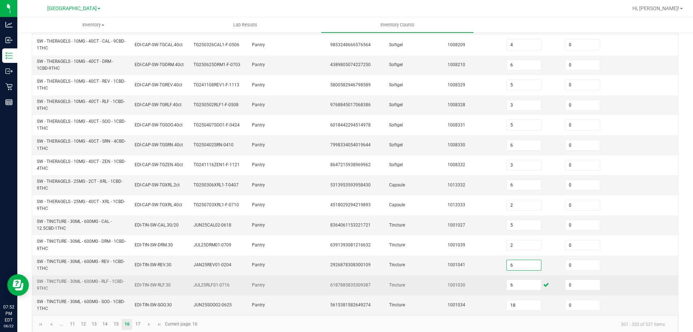
click at [371, 279] on td "6187885835309387" at bounding box center [355, 285] width 59 height 20
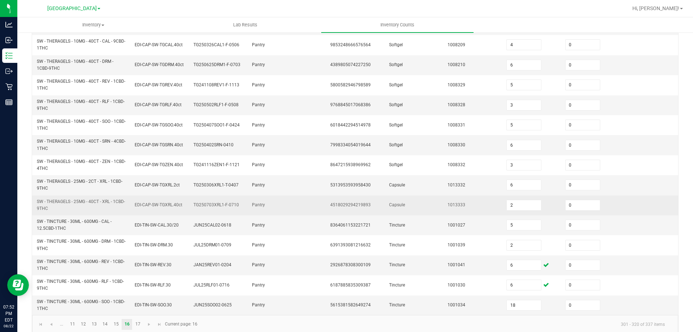
click at [203, 204] on td "TG250703XRL1-F-0710" at bounding box center [218, 205] width 59 height 20
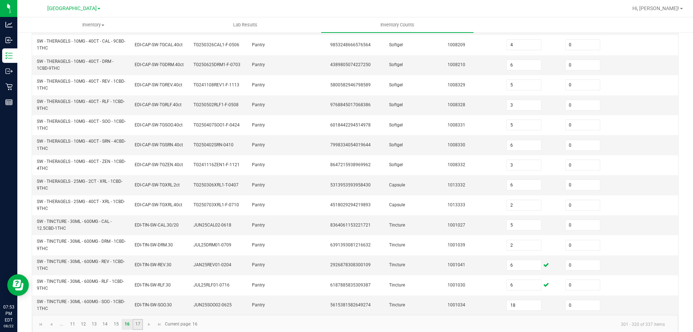
click at [143, 319] on link "17" at bounding box center [137, 324] width 10 height 11
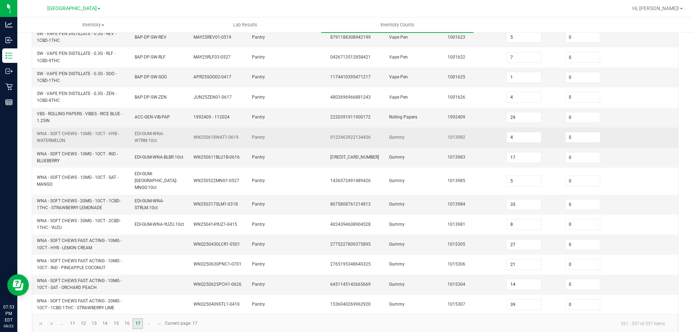
scroll to position [151, 0]
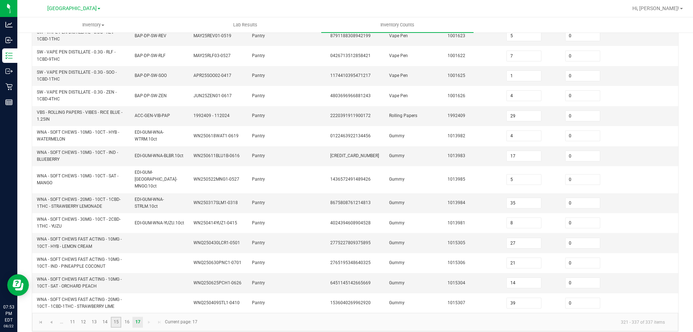
click at [115, 317] on link "15" at bounding box center [116, 322] width 10 height 11
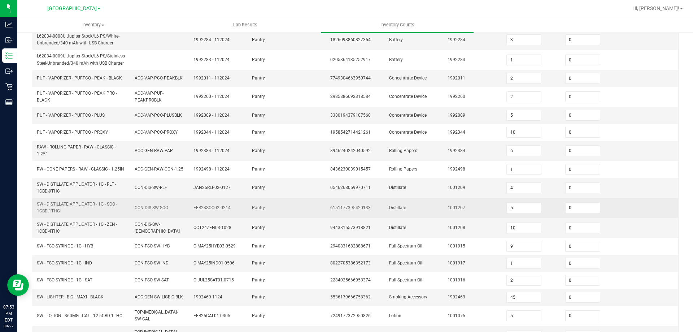
scroll to position [180, 0]
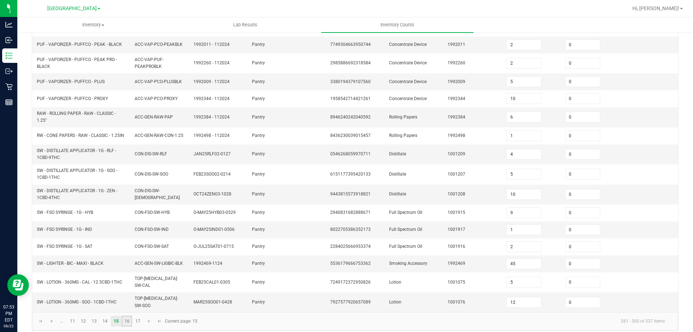
click at [127, 316] on link "16" at bounding box center [127, 321] width 10 height 11
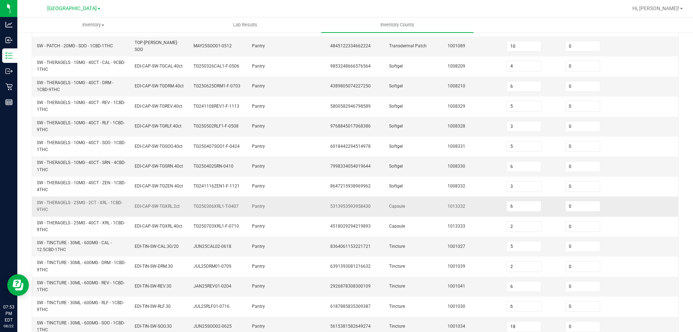
scroll to position [201, 0]
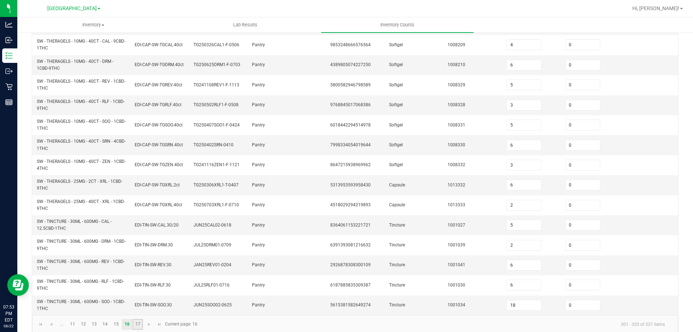
click at [140, 319] on link "17" at bounding box center [137, 324] width 10 height 11
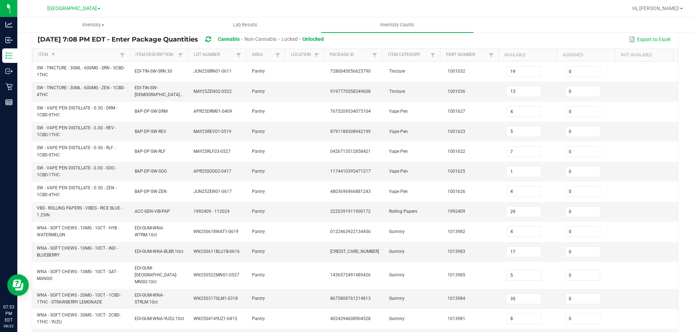
scroll to position [42, 0]
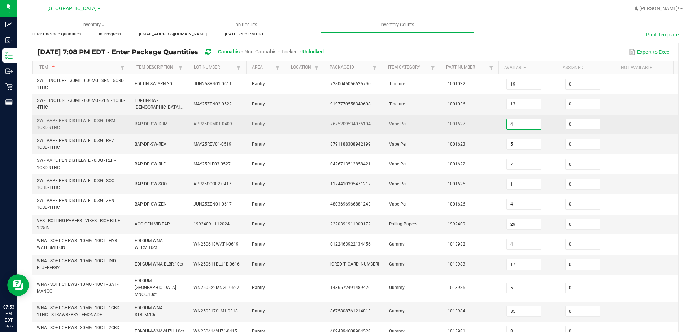
click at [515, 124] on input "4" at bounding box center [524, 124] width 34 height 10
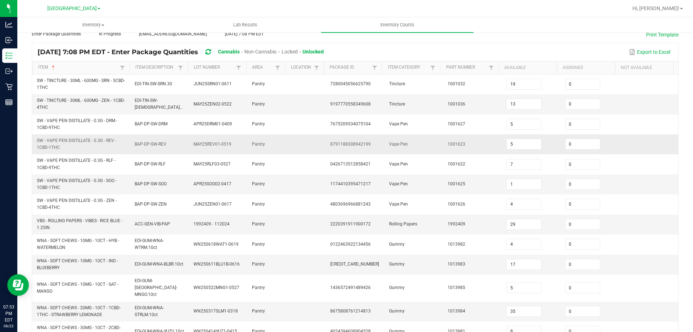
click at [424, 150] on td "Vape Pen" at bounding box center [414, 144] width 59 height 20
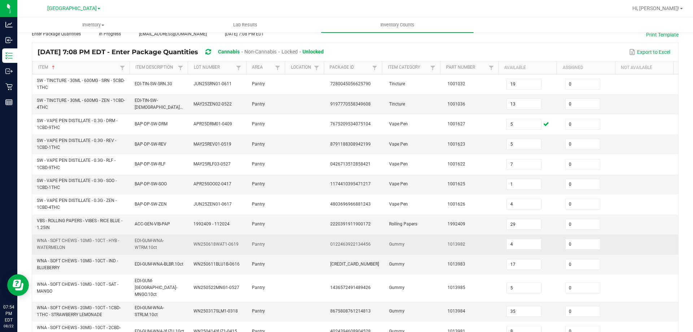
click at [336, 248] on td "0122463922134456" at bounding box center [355, 244] width 59 height 20
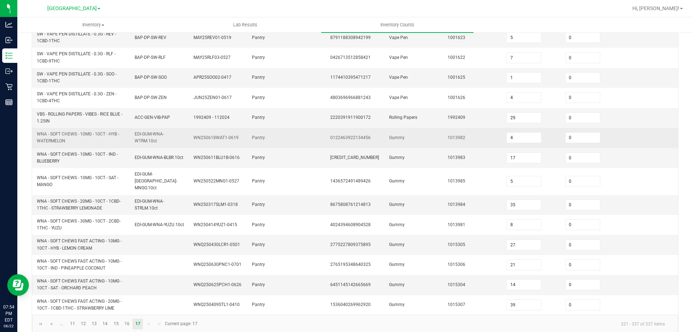
scroll to position [151, 0]
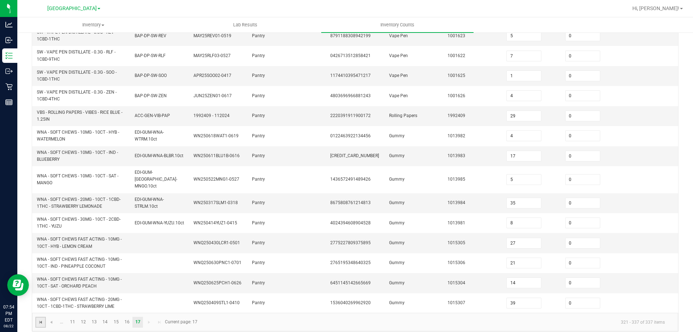
click at [41, 319] on span "Go to the first page" at bounding box center [41, 322] width 6 height 6
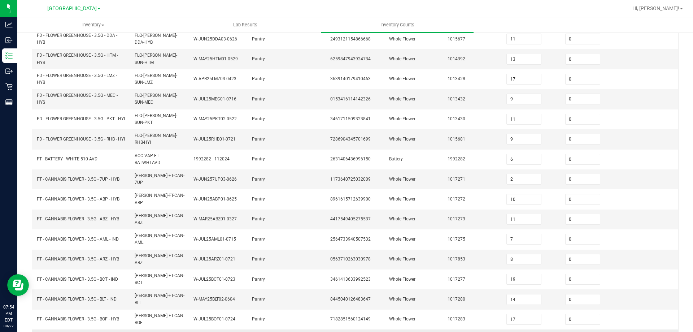
scroll to position [177, 0]
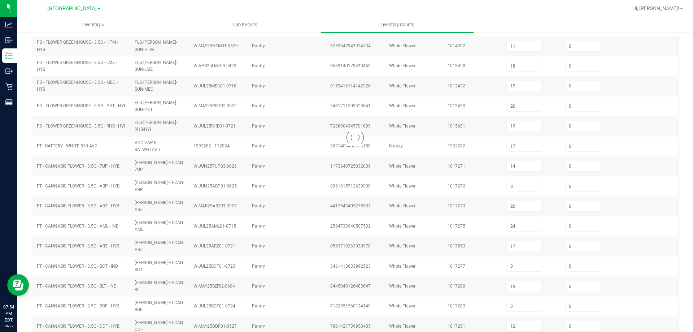
scroll to position [150, 0]
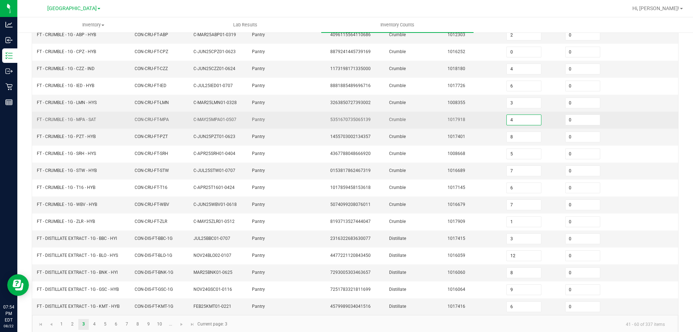
click at [525, 115] on input "4" at bounding box center [524, 120] width 34 height 10
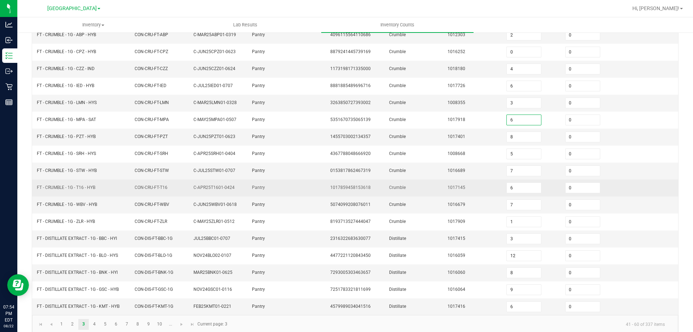
click at [273, 179] on td "Pantry" at bounding box center [267, 187] width 39 height 17
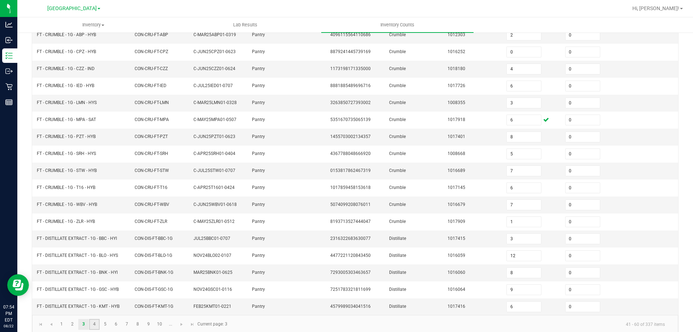
click at [96, 319] on link "4" at bounding box center [94, 324] width 10 height 11
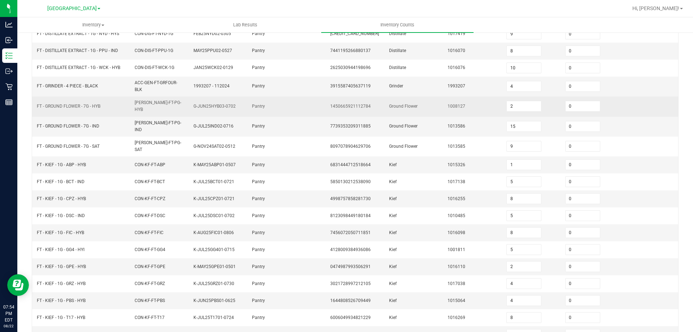
scroll to position [78, 0]
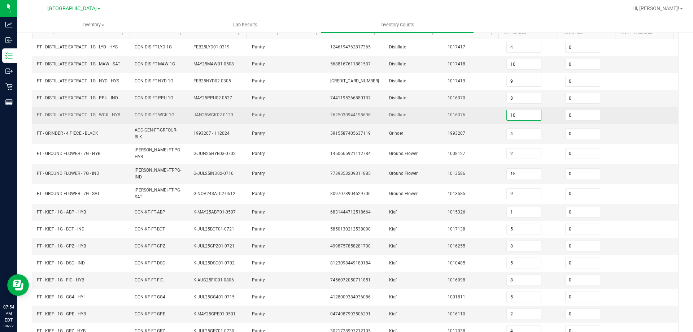
click at [531, 116] on input "10" at bounding box center [524, 115] width 34 height 10
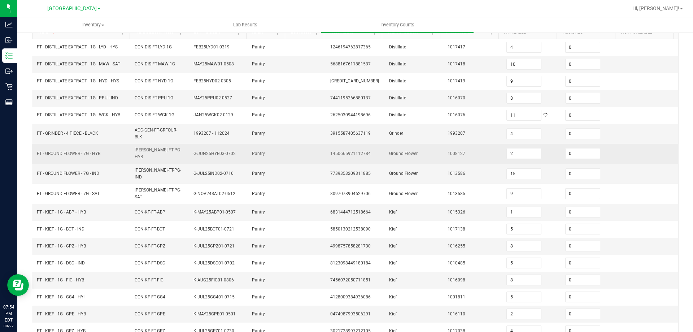
click at [265, 146] on td "Pantry" at bounding box center [267, 154] width 39 height 20
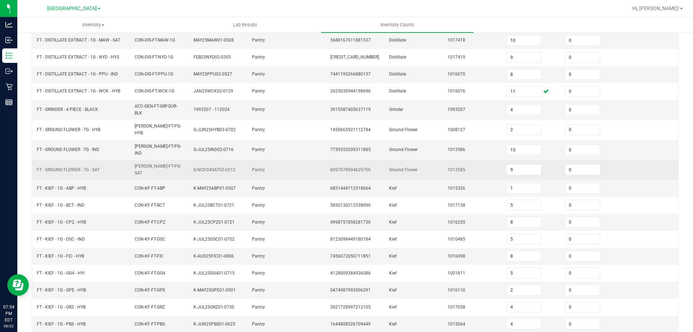
scroll to position [153, 0]
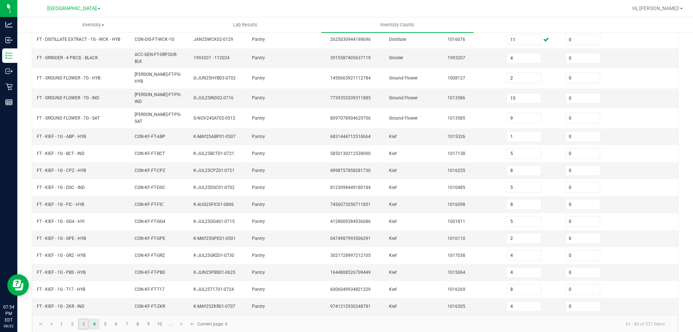
click at [79, 318] on link "3" at bounding box center [83, 323] width 10 height 11
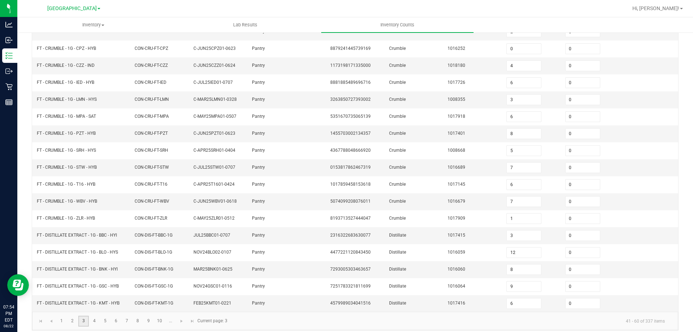
scroll to position [150, 0]
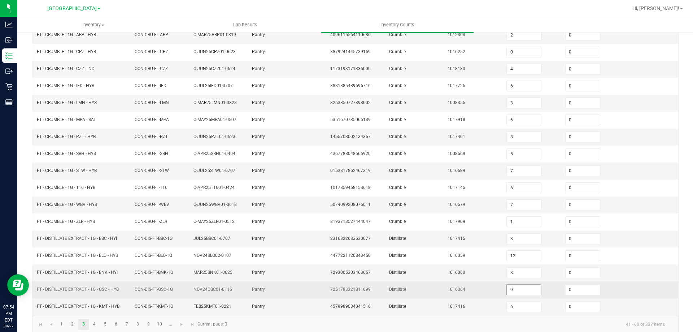
click at [521, 284] on input "9" at bounding box center [524, 289] width 34 height 10
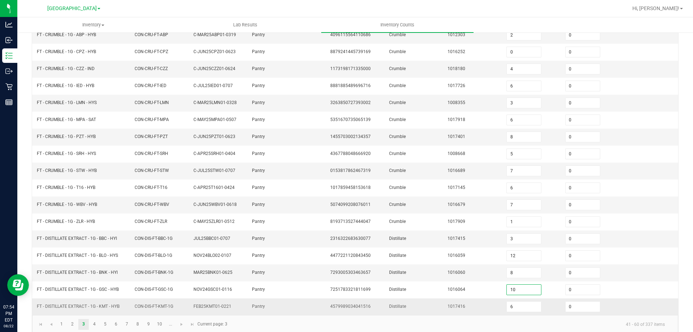
click at [449, 298] on td "1017416" at bounding box center [472, 306] width 59 height 17
click at [374, 298] on td "4579989034041516" at bounding box center [355, 306] width 59 height 17
click at [95, 319] on link "4" at bounding box center [94, 324] width 10 height 11
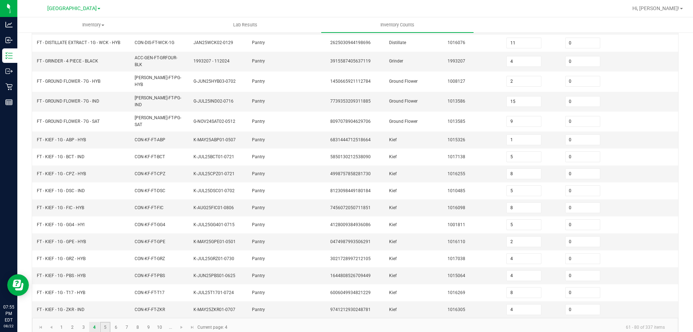
click at [105, 322] on link "5" at bounding box center [105, 327] width 10 height 11
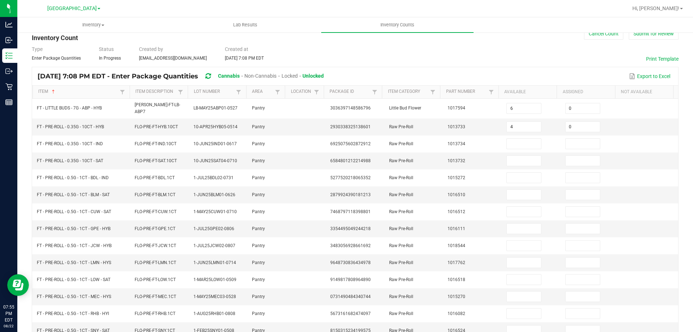
scroll to position [5, 0]
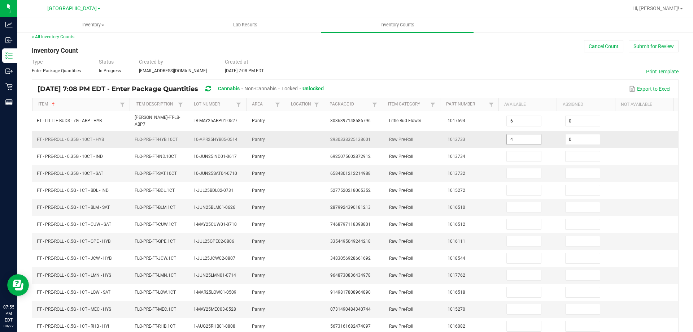
click at [515, 135] on input "4" at bounding box center [524, 139] width 34 height 10
click at [396, 171] on span "Raw Pre-Roll" at bounding box center [401, 173] width 24 height 5
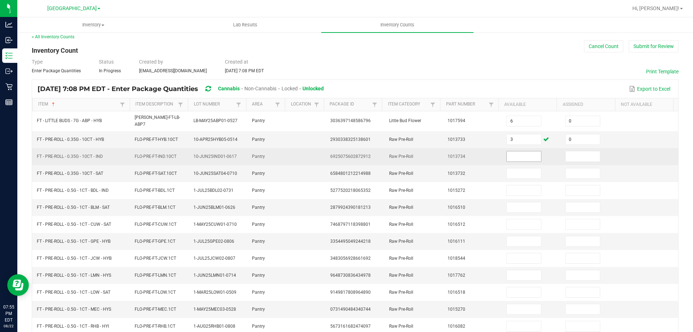
click at [512, 151] on input at bounding box center [524, 156] width 34 height 10
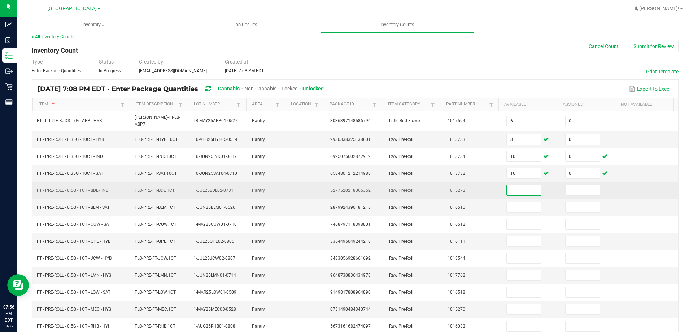
click at [508, 188] on input at bounding box center [524, 190] width 34 height 10
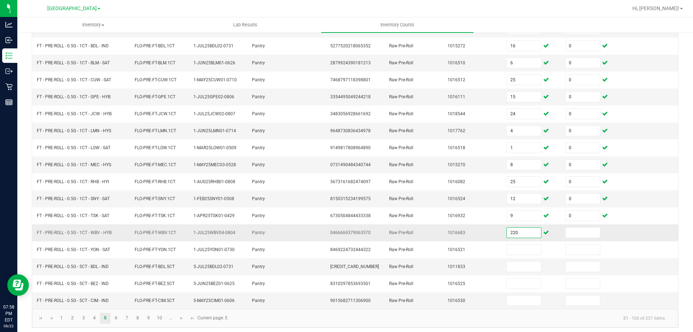
click at [517, 227] on input "220" at bounding box center [524, 232] width 34 height 10
click at [117, 313] on link "6" at bounding box center [116, 318] width 10 height 11
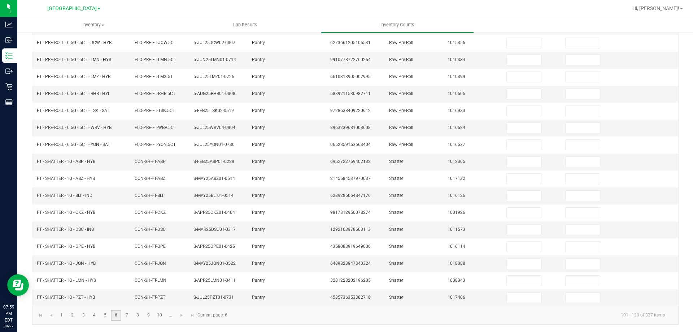
scroll to position [0, 0]
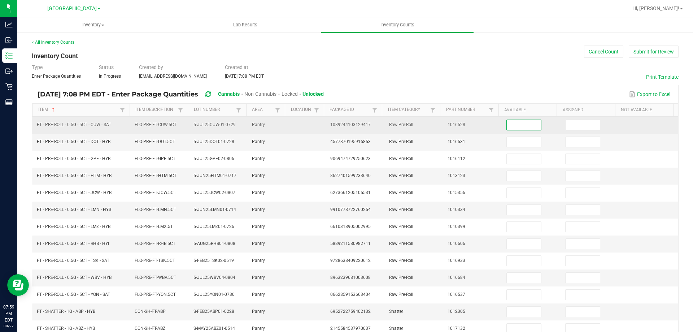
click at [513, 126] on input at bounding box center [524, 125] width 34 height 10
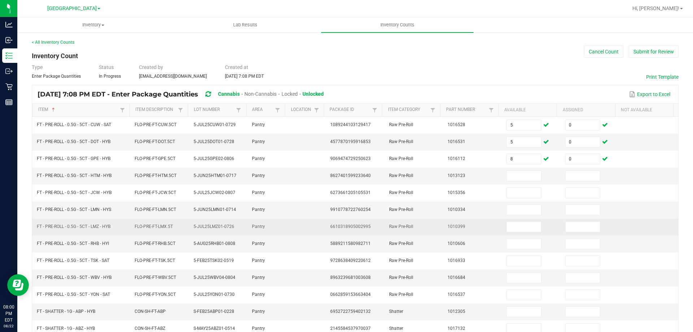
click at [240, 232] on td "5-JUL25LMZ01-0726" at bounding box center [218, 226] width 59 height 17
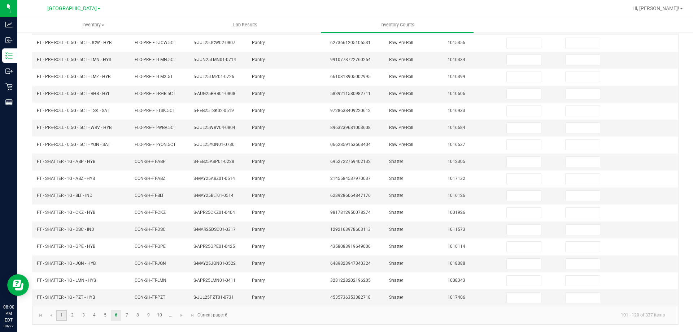
click at [62, 315] on link "1" at bounding box center [61, 315] width 10 height 11
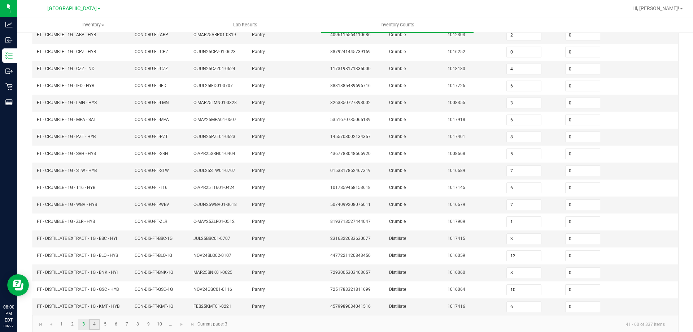
click at [92, 319] on link "4" at bounding box center [94, 324] width 10 height 11
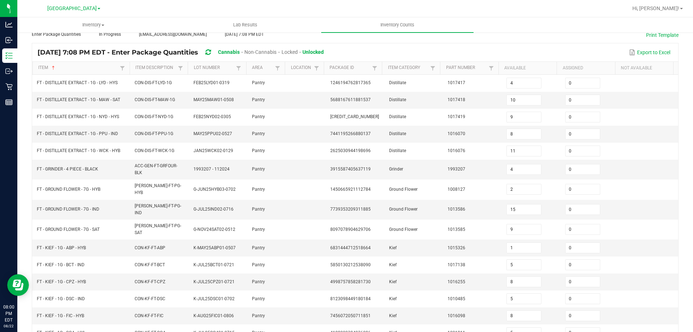
scroll to position [42, 0]
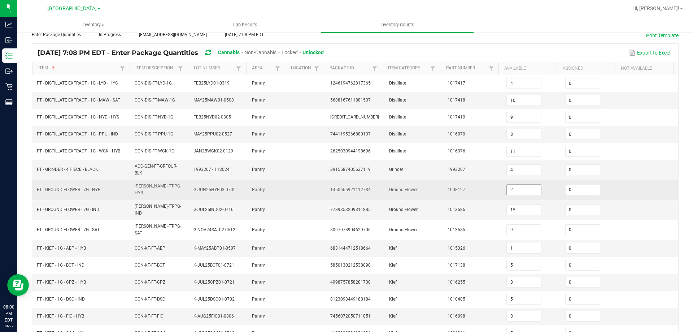
click at [507, 186] on input "2" at bounding box center [524, 189] width 34 height 10
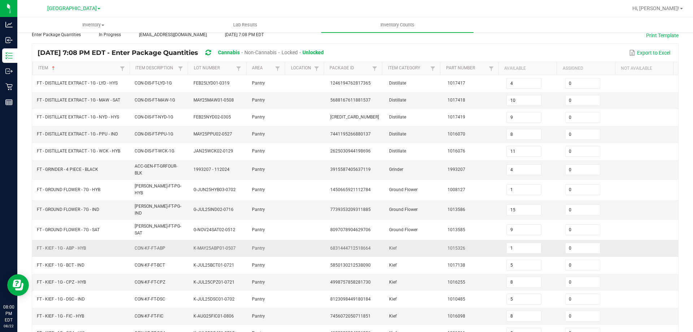
click at [365, 243] on td "6831444712518664" at bounding box center [355, 248] width 59 height 17
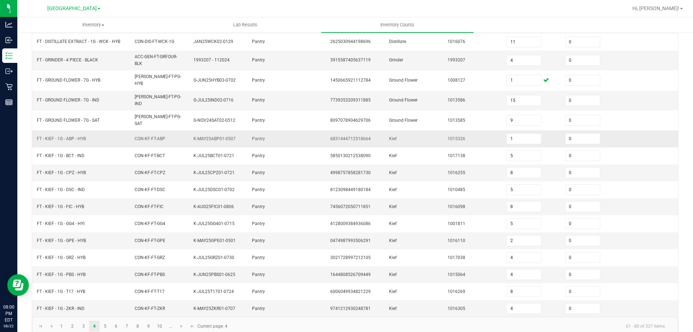
scroll to position [153, 0]
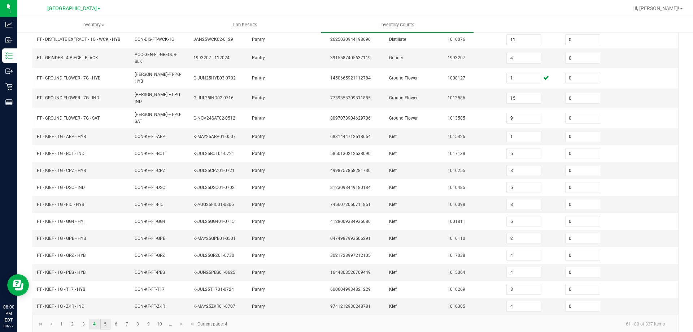
click at [107, 318] on link "5" at bounding box center [105, 323] width 10 height 11
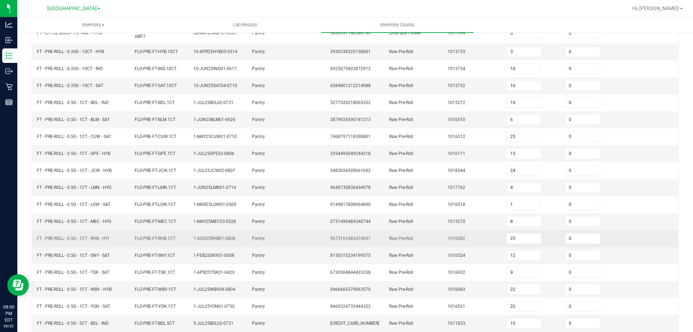
scroll to position [5, 0]
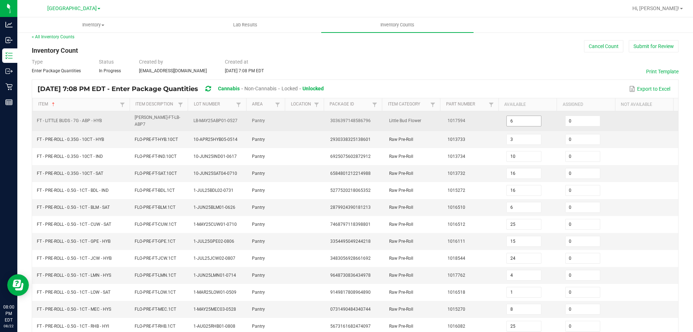
click at [510, 119] on input "6" at bounding box center [524, 121] width 34 height 10
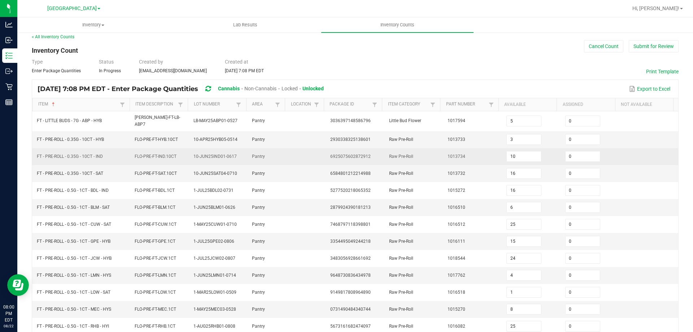
click at [422, 161] on td "Raw Pre-Roll" at bounding box center [414, 156] width 59 height 17
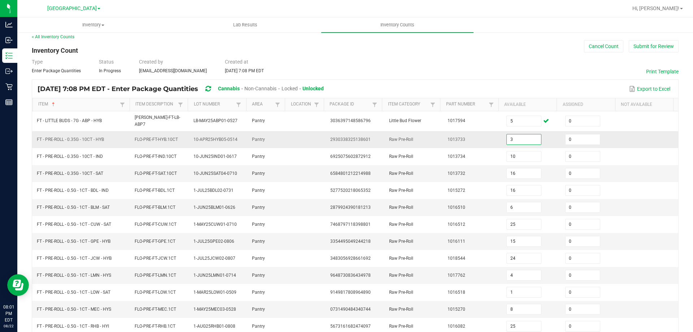
click at [526, 138] on input "3" at bounding box center [524, 139] width 34 height 10
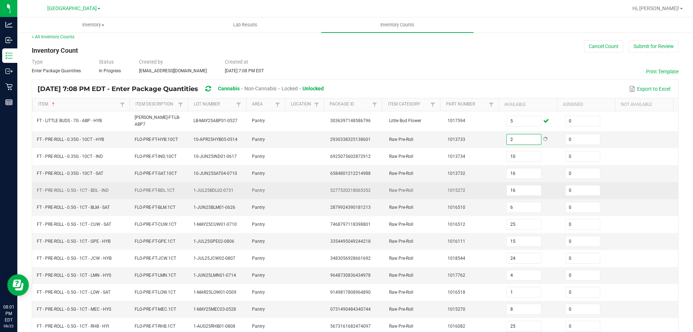
click at [469, 183] on td "1015272" at bounding box center [472, 190] width 59 height 17
click at [392, 188] on span "Raw Pre-Roll" at bounding box center [401, 190] width 24 height 5
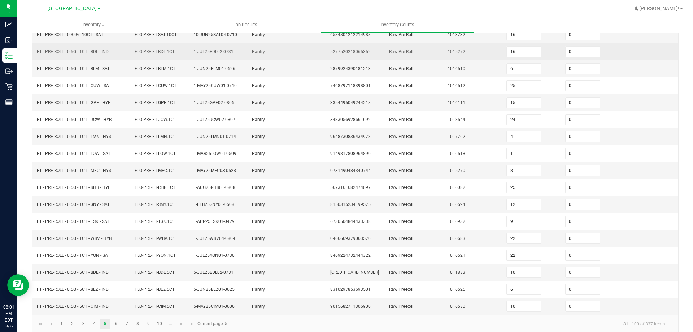
scroll to position [150, 0]
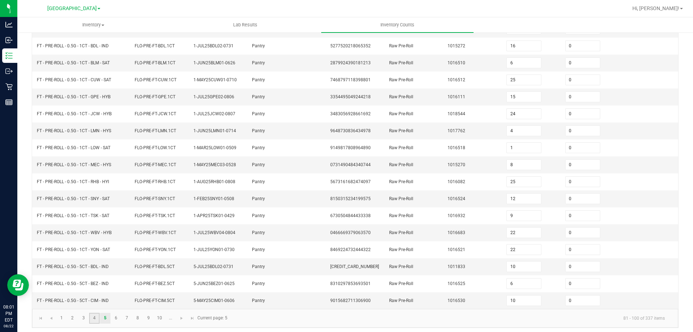
click at [95, 317] on link "4" at bounding box center [94, 318] width 10 height 11
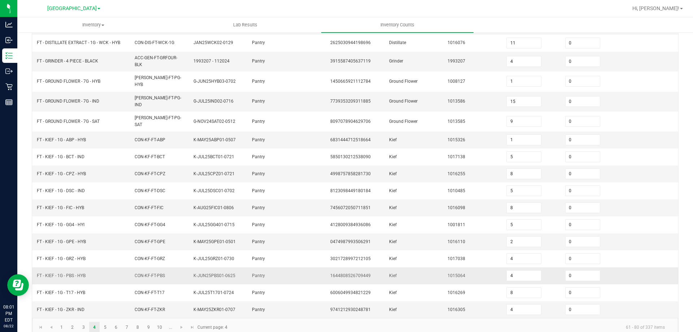
click at [121, 274] on td "FT - KIEF - 1G - PBS - HYB" at bounding box center [81, 275] width 98 height 17
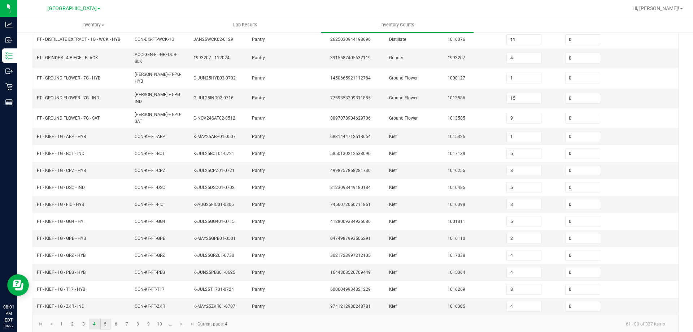
click at [106, 318] on link "5" at bounding box center [105, 323] width 10 height 11
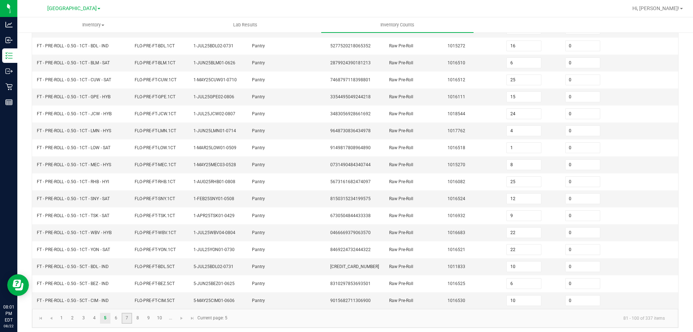
click at [125, 313] on link "7" at bounding box center [127, 318] width 10 height 11
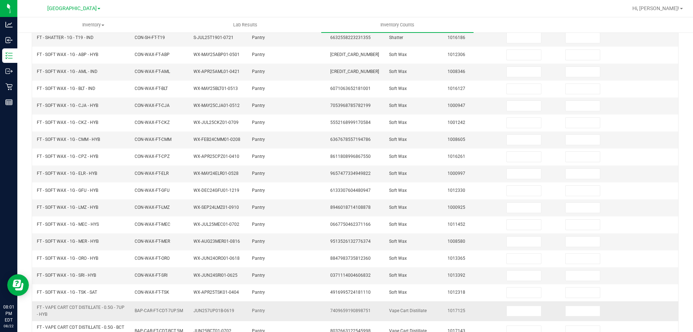
scroll to position [159, 0]
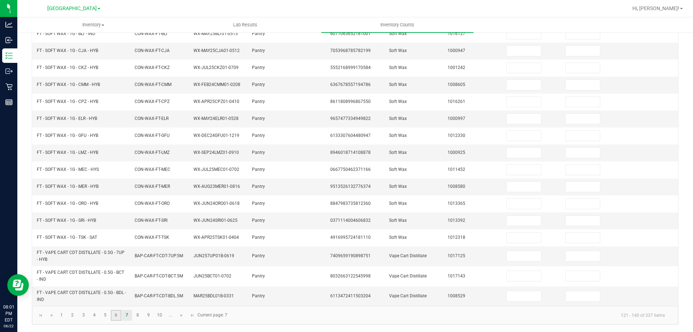
click at [116, 316] on link "6" at bounding box center [116, 315] width 10 height 11
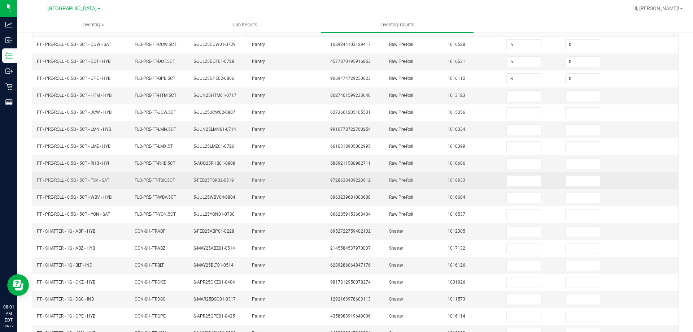
scroll to position [5, 0]
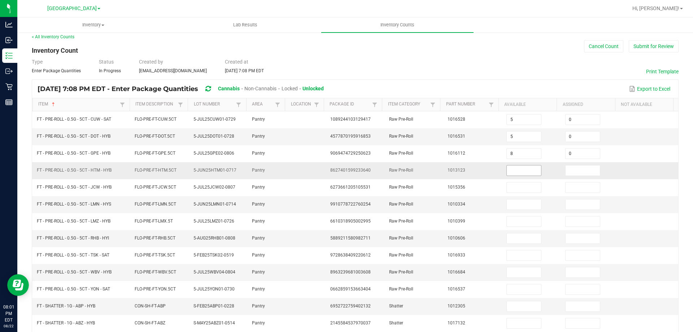
click at [507, 167] on input at bounding box center [524, 170] width 34 height 10
click at [517, 271] on input "8" at bounding box center [524, 272] width 34 height 10
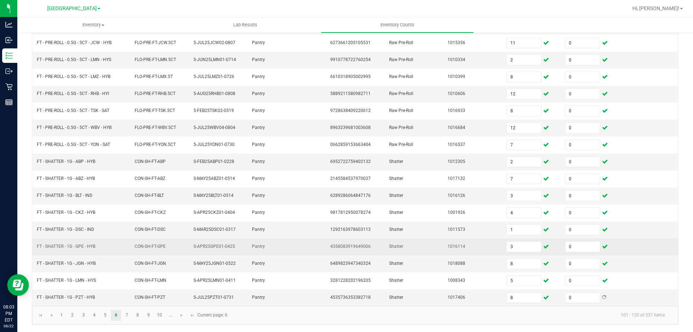
click at [287, 238] on td at bounding box center [306, 246] width 39 height 17
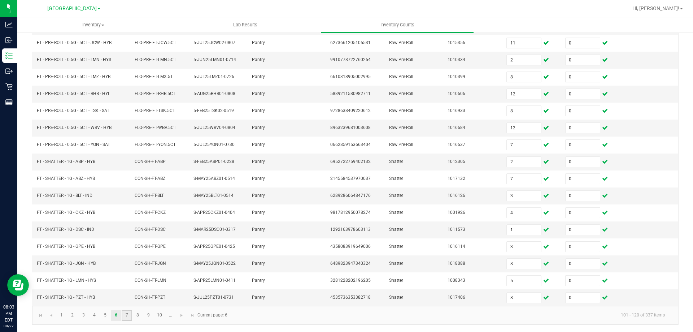
click at [129, 313] on link "7" at bounding box center [127, 315] width 10 height 11
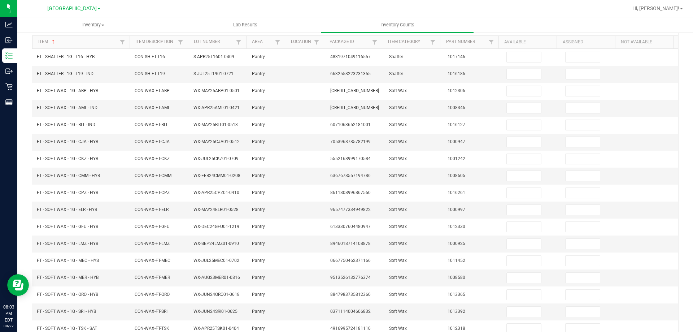
scroll to position [0, 0]
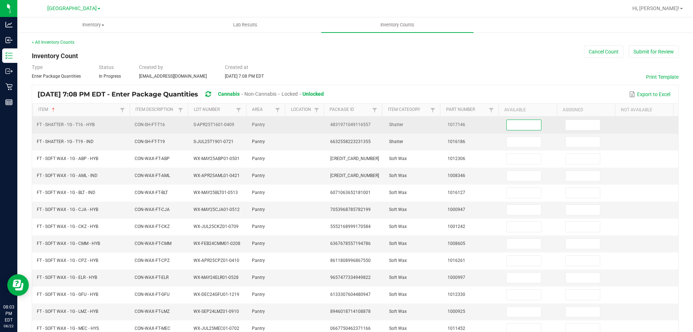
click at [511, 124] on input at bounding box center [524, 125] width 34 height 10
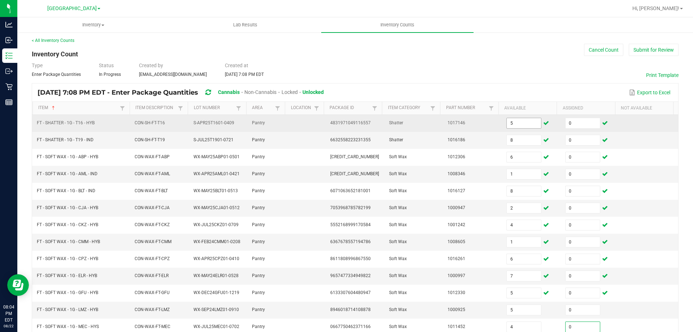
scroll to position [159, 0]
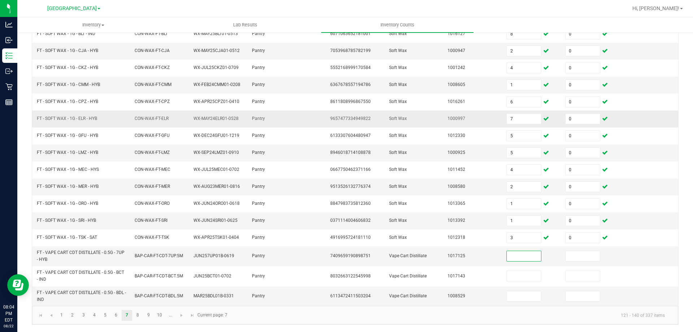
click at [180, 113] on td "CON-WAX-FT-ELR" at bounding box center [159, 118] width 59 height 17
click at [117, 319] on link "6" at bounding box center [116, 315] width 10 height 11
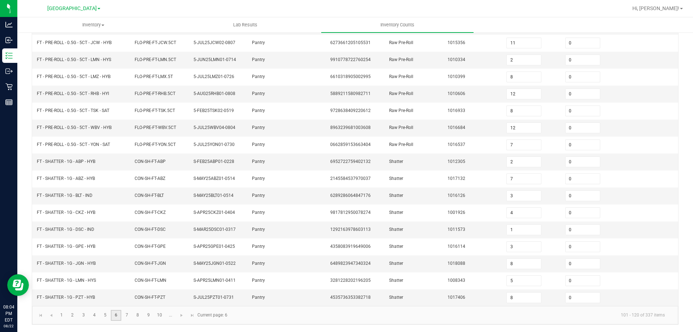
scroll to position [150, 0]
click at [507, 163] on input "2" at bounding box center [524, 162] width 34 height 10
click at [123, 318] on link "7" at bounding box center [127, 315] width 10 height 11
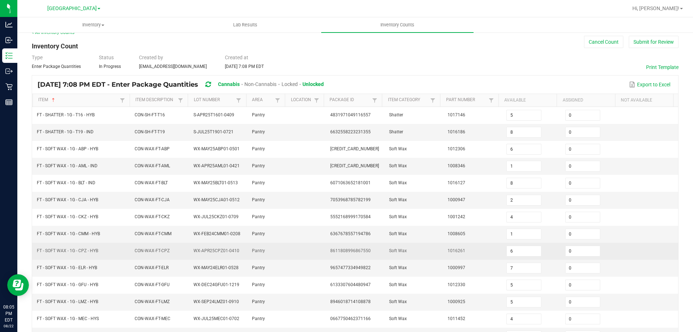
scroll to position [0, 0]
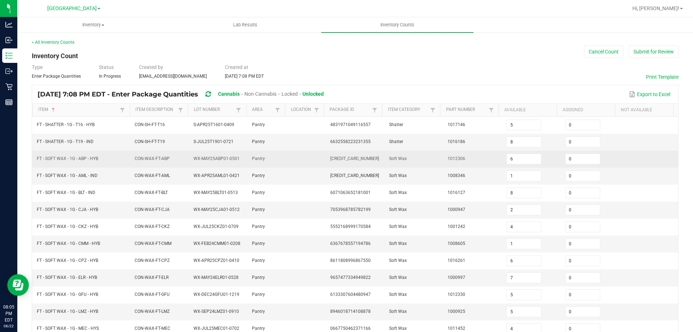
click at [279, 159] on td "Pantry" at bounding box center [267, 159] width 39 height 17
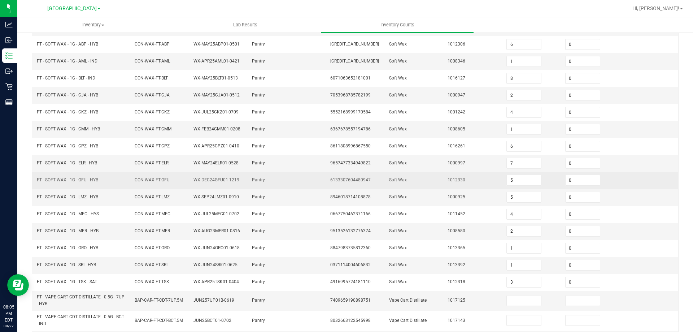
scroll to position [159, 0]
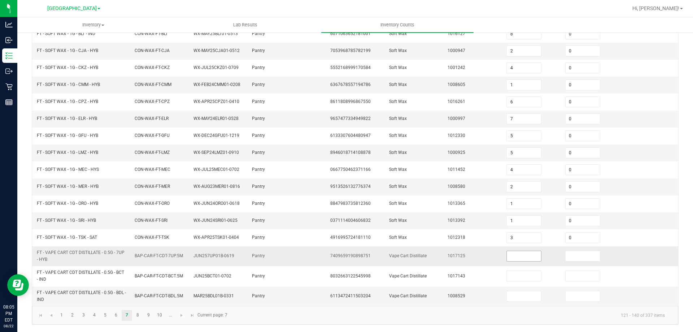
click at [527, 258] on input at bounding box center [524, 256] width 34 height 10
click at [405, 235] on td "Soft Wax" at bounding box center [414, 237] width 59 height 17
click at [137, 310] on link "8" at bounding box center [137, 315] width 10 height 11
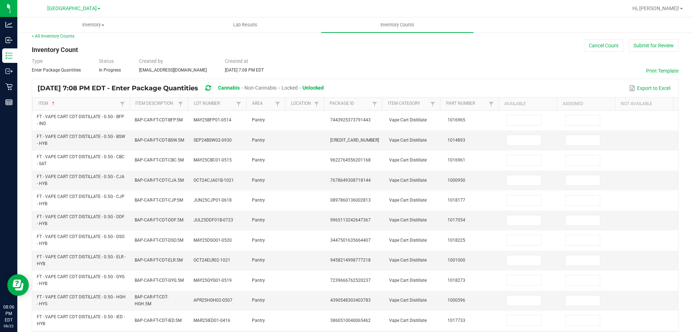
scroll to position [0, 0]
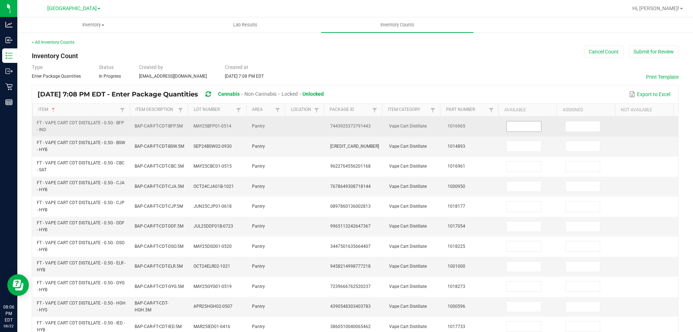
click at [512, 125] on input at bounding box center [524, 126] width 34 height 10
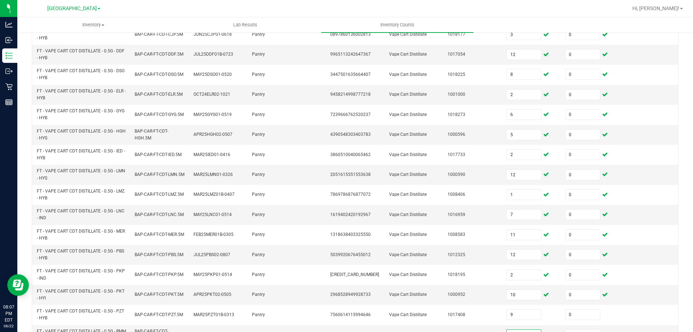
scroll to position [180, 0]
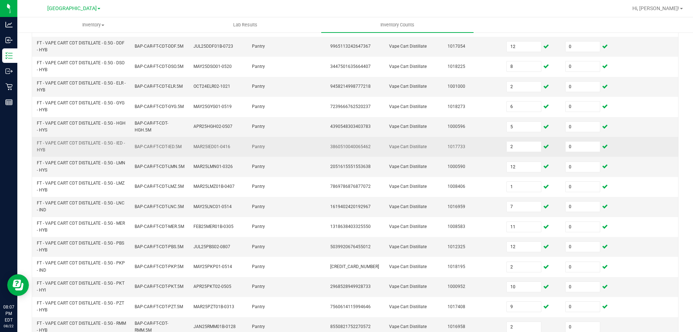
click at [389, 155] on td "Vape Cart Distillate" at bounding box center [414, 147] width 59 height 20
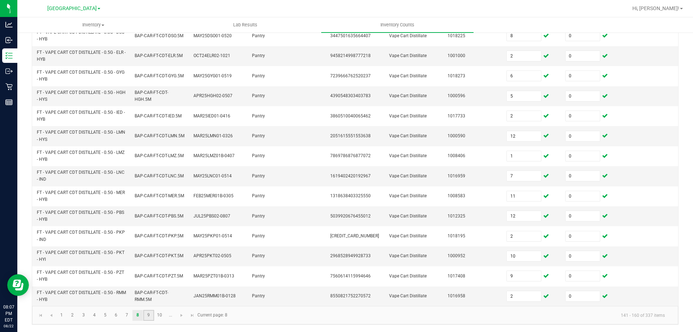
click at [148, 317] on link "9" at bounding box center [148, 315] width 10 height 11
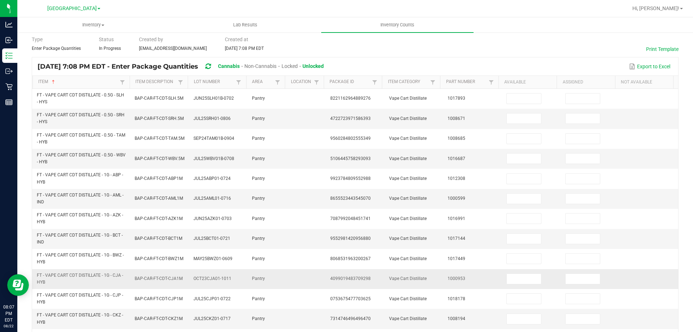
scroll to position [0, 0]
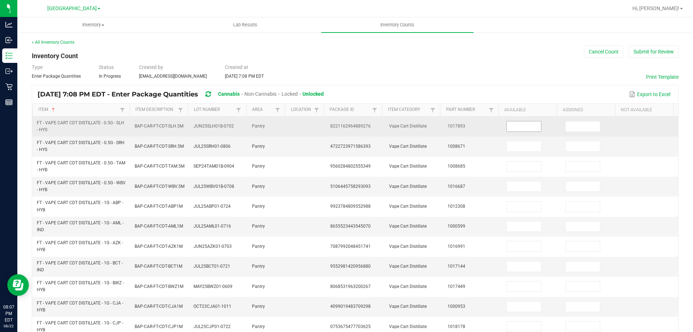
click at [508, 129] on input at bounding box center [524, 126] width 34 height 10
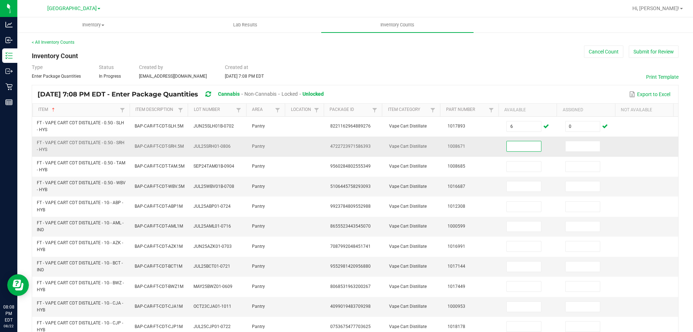
click at [512, 150] on input at bounding box center [524, 146] width 34 height 10
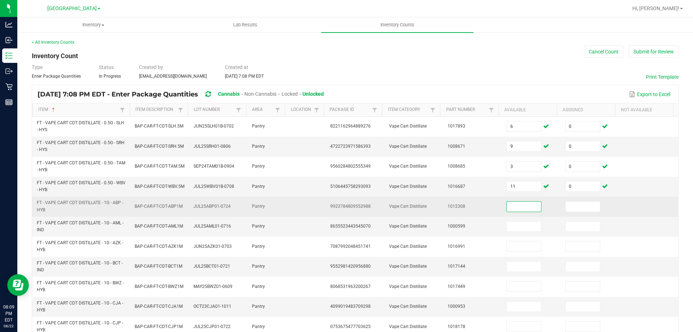
click at [521, 200] on td at bounding box center [531, 206] width 59 height 20
click at [522, 203] on input at bounding box center [524, 206] width 34 height 10
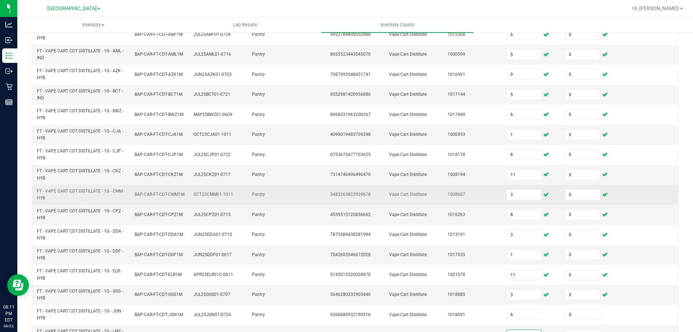
scroll to position [180, 0]
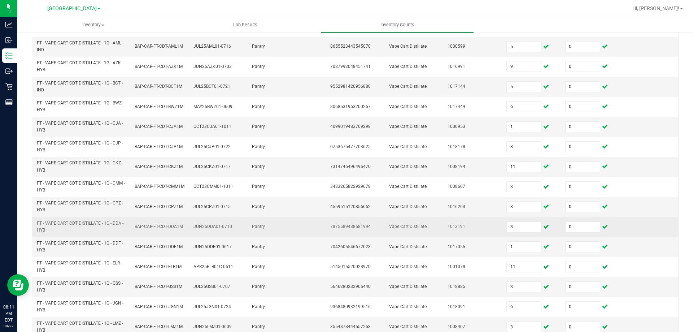
click at [422, 219] on td "Vape Cart Distillate" at bounding box center [414, 227] width 59 height 20
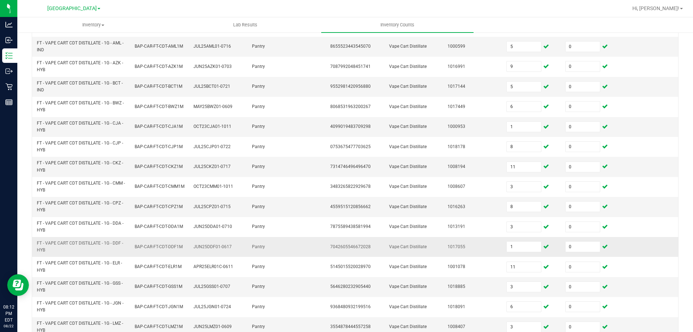
scroll to position [210, 0]
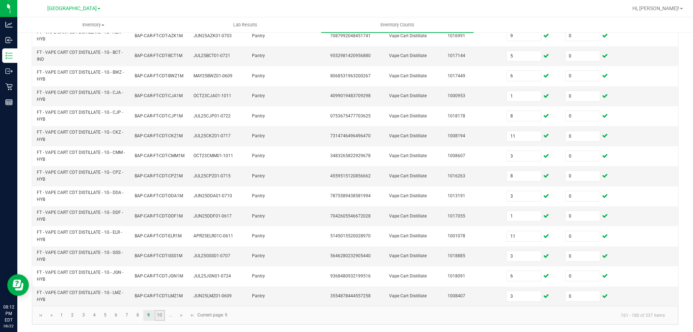
click at [161, 313] on link "10" at bounding box center [160, 315] width 10 height 11
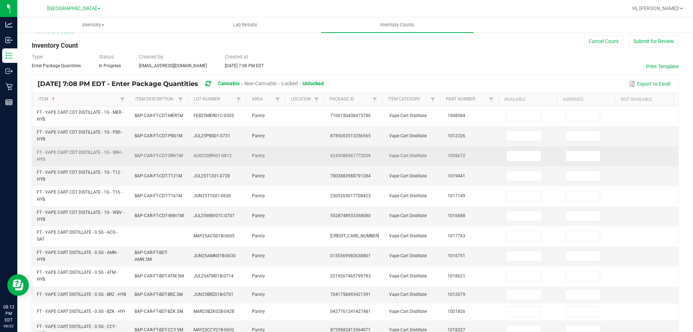
scroll to position [0, 0]
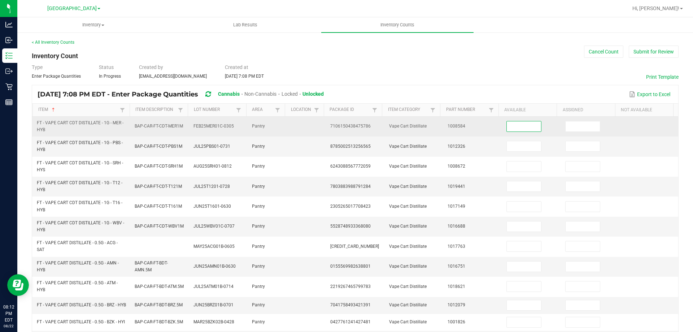
click at [519, 129] on input at bounding box center [524, 126] width 34 height 10
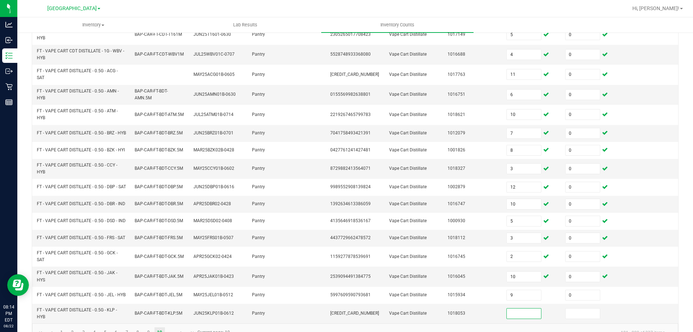
scroll to position [180, 0]
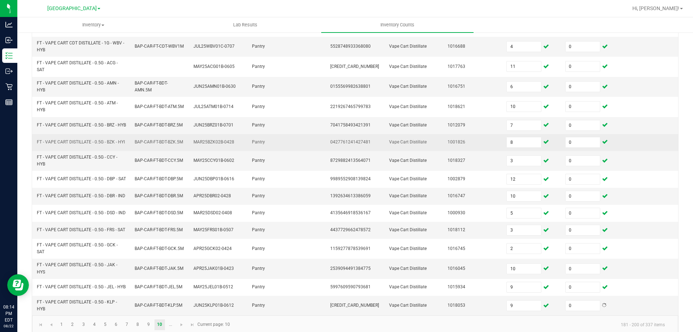
click at [386, 151] on td "Vape Cart Distillate" at bounding box center [414, 142] width 59 height 17
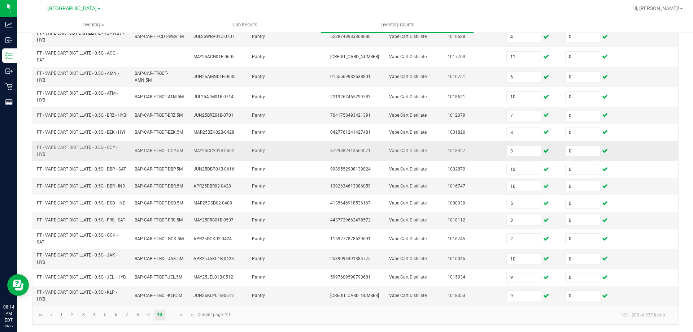
scroll to position [210, 0]
click at [181, 315] on span "Go to the next page" at bounding box center [182, 315] width 6 height 6
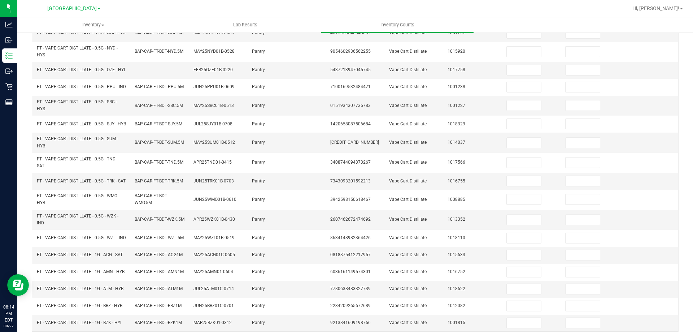
scroll to position [0, 0]
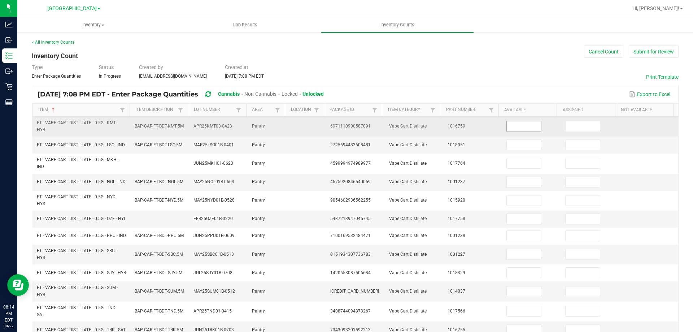
click at [518, 124] on input at bounding box center [524, 126] width 34 height 10
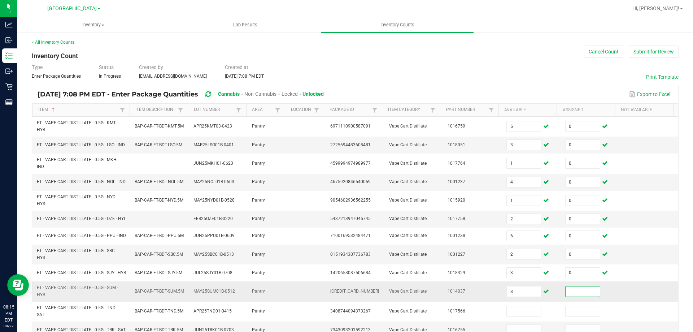
click at [573, 296] on input at bounding box center [583, 291] width 34 height 10
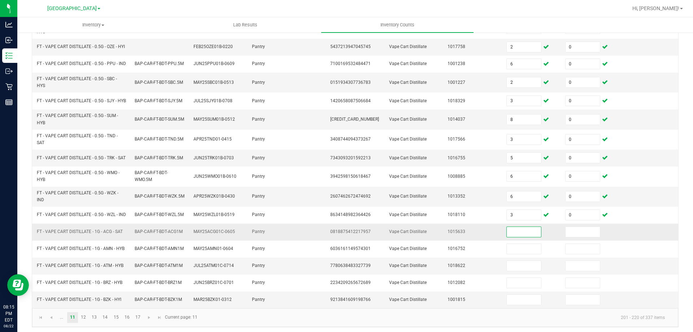
click at [517, 237] on input at bounding box center [524, 232] width 34 height 10
click at [326, 240] on td "0818875412217957" at bounding box center [355, 231] width 59 height 17
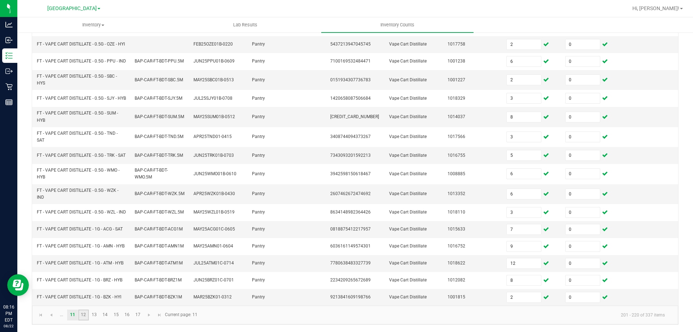
click at [85, 318] on link "12" at bounding box center [83, 314] width 10 height 11
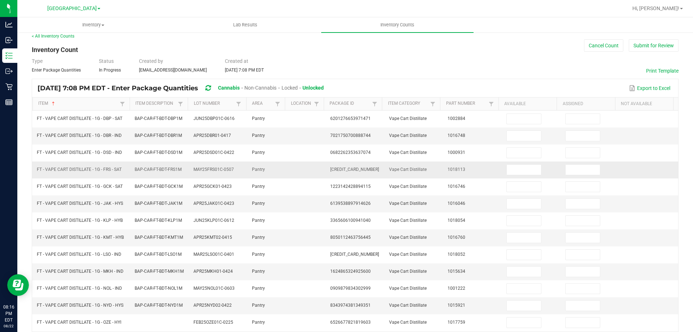
scroll to position [0, 0]
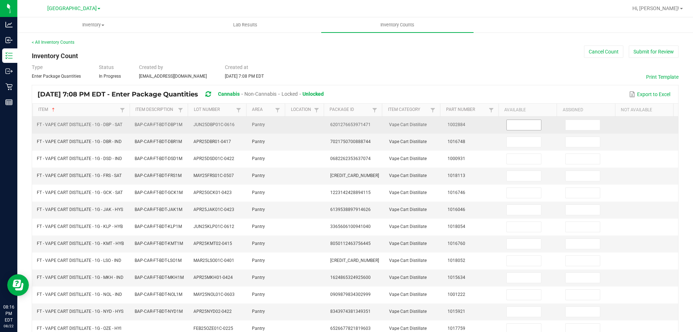
click at [530, 125] on input at bounding box center [524, 125] width 34 height 10
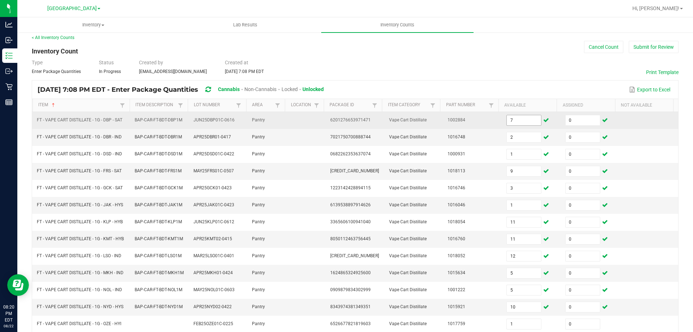
scroll to position [153, 0]
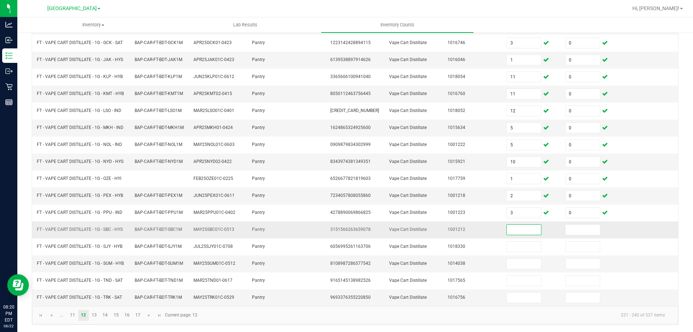
click at [519, 228] on input at bounding box center [524, 230] width 34 height 10
click at [369, 199] on td "7234057808055860" at bounding box center [355, 195] width 59 height 17
click at [95, 316] on link "13" at bounding box center [94, 315] width 10 height 11
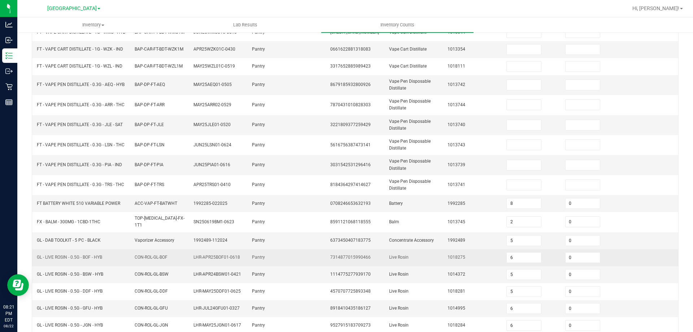
scroll to position [0, 0]
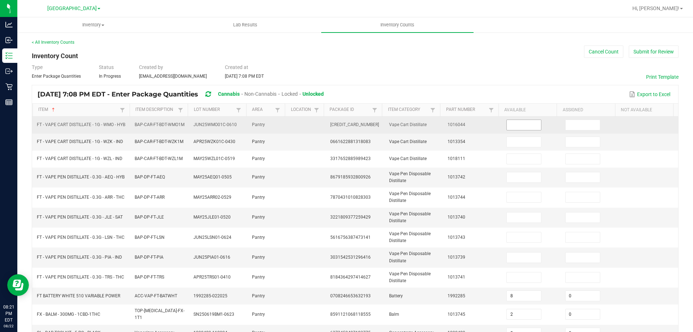
click at [511, 128] on input at bounding box center [524, 125] width 34 height 10
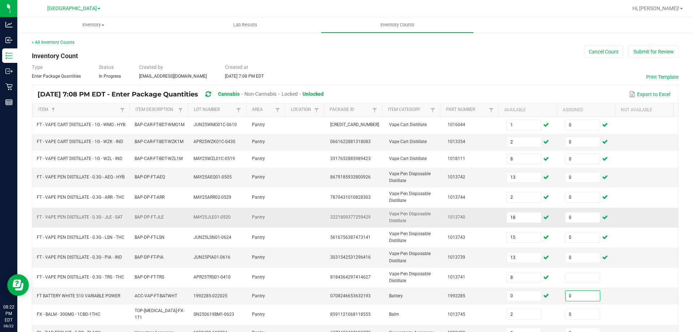
click at [342, 214] on td "3221809377259429" at bounding box center [355, 218] width 59 height 20
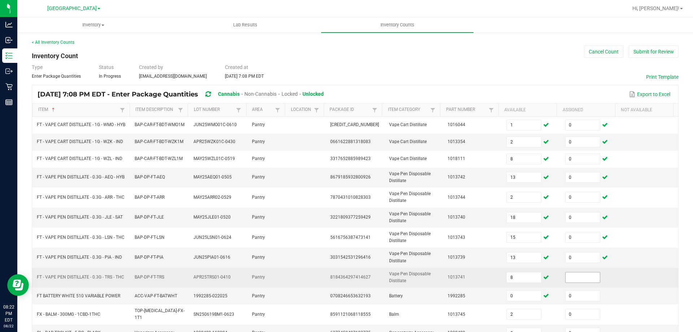
click at [567, 282] on input at bounding box center [583, 277] width 34 height 10
click at [423, 271] on td "Vape Pen Disposable Distillate" at bounding box center [414, 278] width 59 height 20
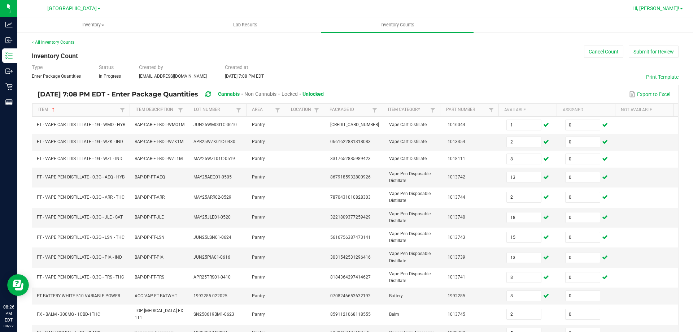
click at [684, 5] on link "Hi, [PERSON_NAME]!" at bounding box center [658, 9] width 56 height 8
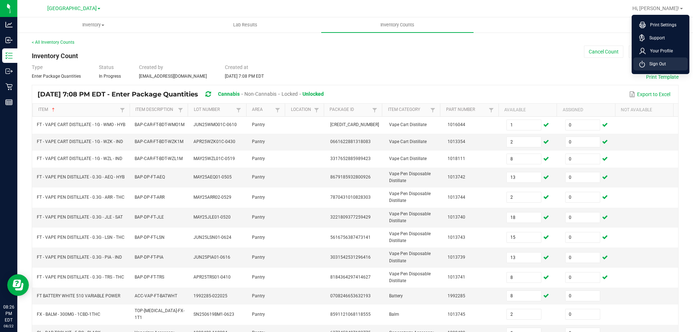
click at [666, 61] on li "Sign Out" at bounding box center [661, 63] width 54 height 13
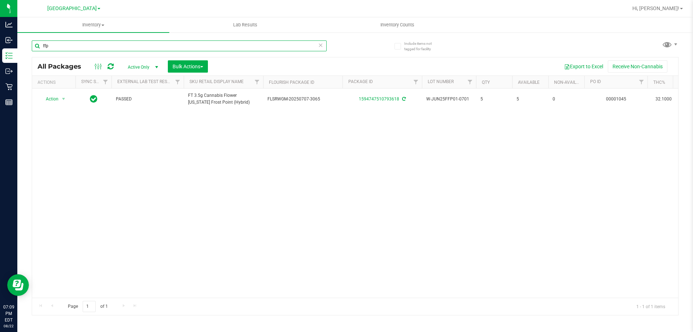
click at [126, 51] on input "ffp" at bounding box center [179, 45] width 295 height 11
paste input "6373450407183775"
click at [100, 42] on input "6373450407183775" at bounding box center [179, 45] width 295 height 11
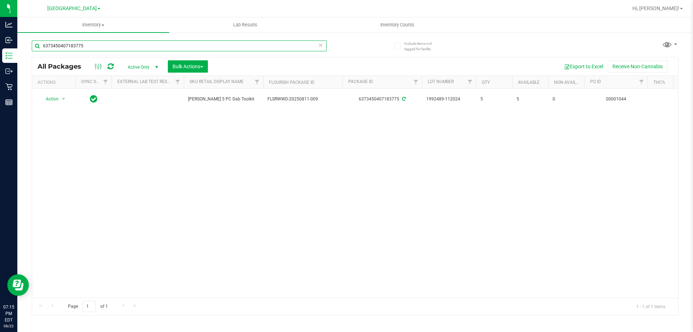
paste input "1826098860827354"
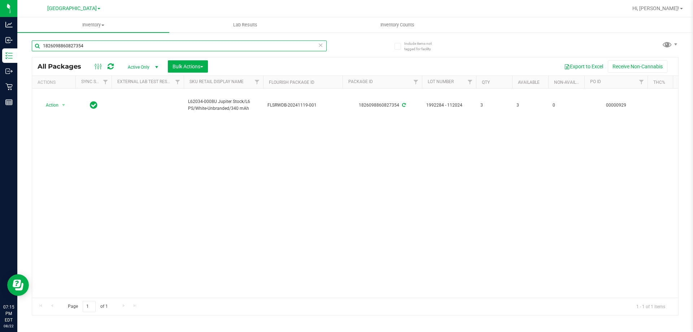
click at [116, 44] on input "1826098860827354" at bounding box center [179, 45] width 295 height 11
paste input "0205864135252917"
click at [100, 40] on div "0205864135252917" at bounding box center [193, 45] width 323 height 23
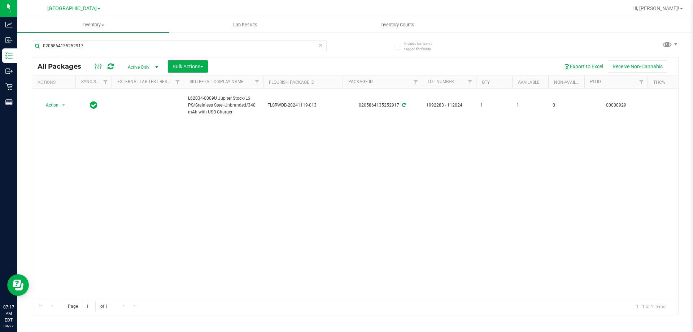
click at [100, 40] on div "0205864135252917" at bounding box center [193, 45] width 323 height 23
click at [101, 46] on input "0205864135252917" at bounding box center [179, 45] width 295 height 11
paste input "8022705386352173"
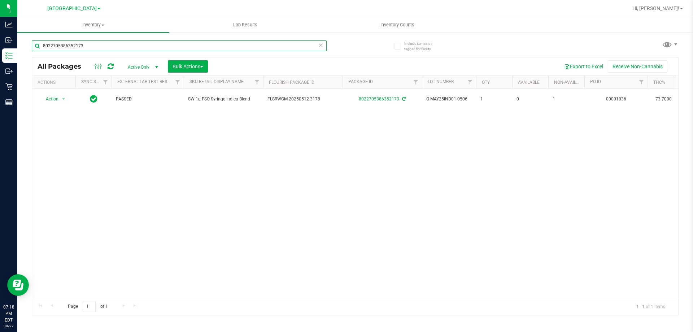
click at [115, 47] on input "8022705386352173" at bounding box center [179, 45] width 295 height 11
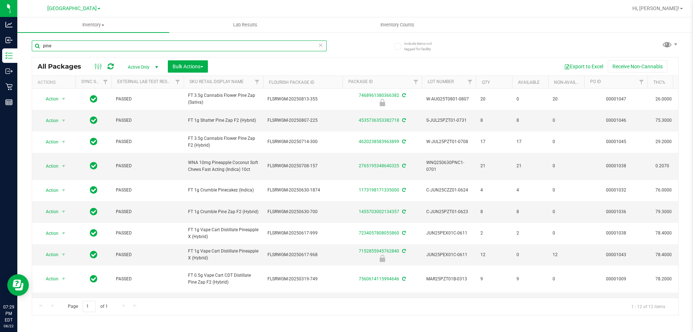
click at [134, 46] on input "pine" at bounding box center [179, 45] width 295 height 11
paste input "9658229031360614"
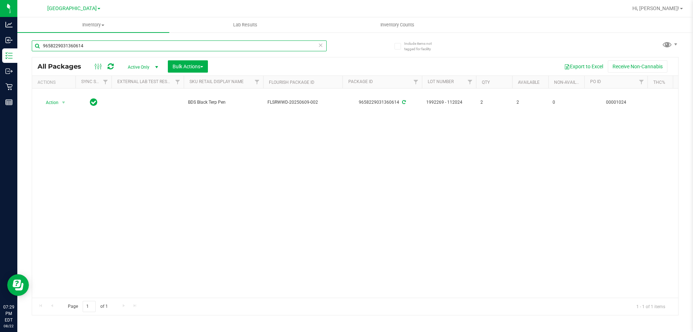
click at [58, 47] on input "9658229031360614" at bounding box center [179, 45] width 295 height 11
paste input "7418853164909652"
click at [105, 43] on input "7418853164909652" at bounding box center [179, 45] width 295 height 11
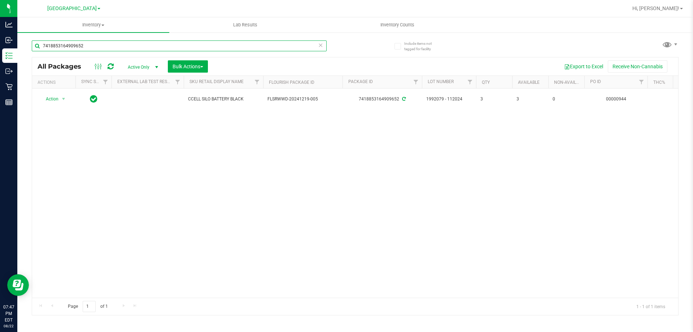
paste input "3915587405637119"
click at [123, 49] on input "3915587405637119" at bounding box center [179, 45] width 295 height 11
type input "pkn"
